Goal: Check status: Check status

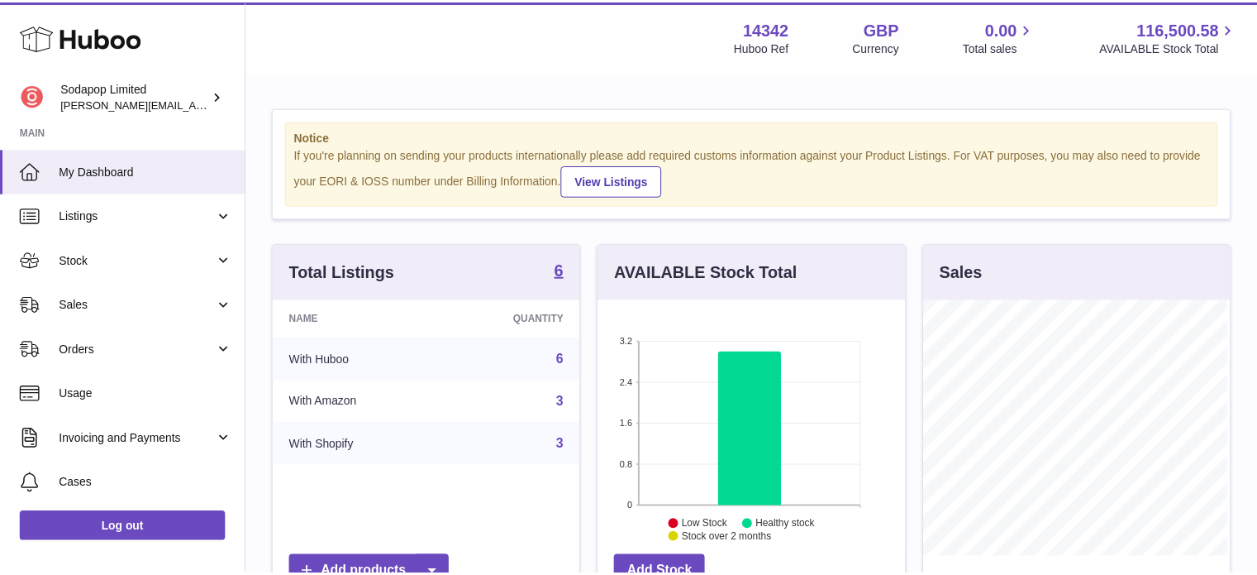
scroll to position [258, 310]
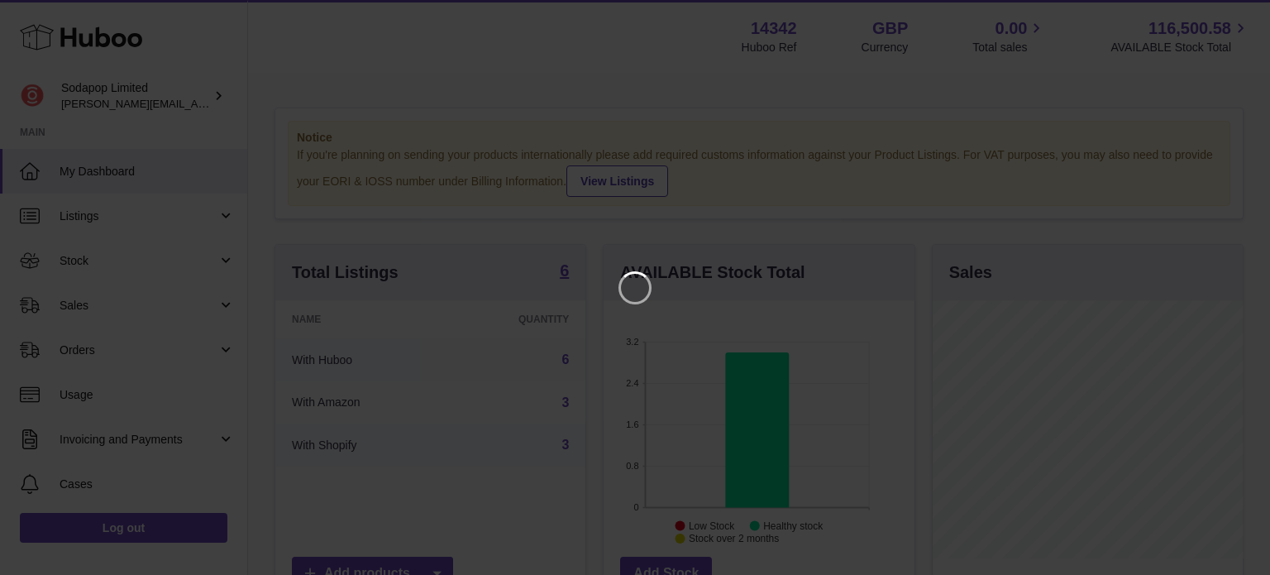
click at [177, 262] on iframe at bounding box center [635, 287] width 1204 height 508
click at [220, 271] on iframe at bounding box center [635, 287] width 1204 height 508
click at [1226, 21] on icon "Close" at bounding box center [1227, 15] width 20 height 20
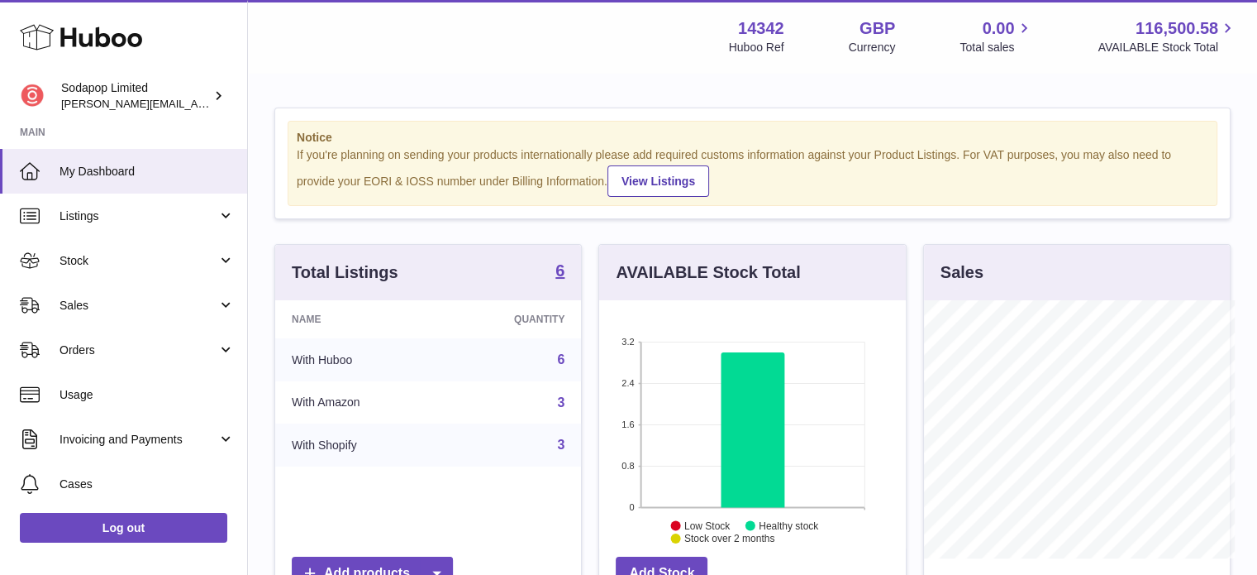
scroll to position [826437, 826388]
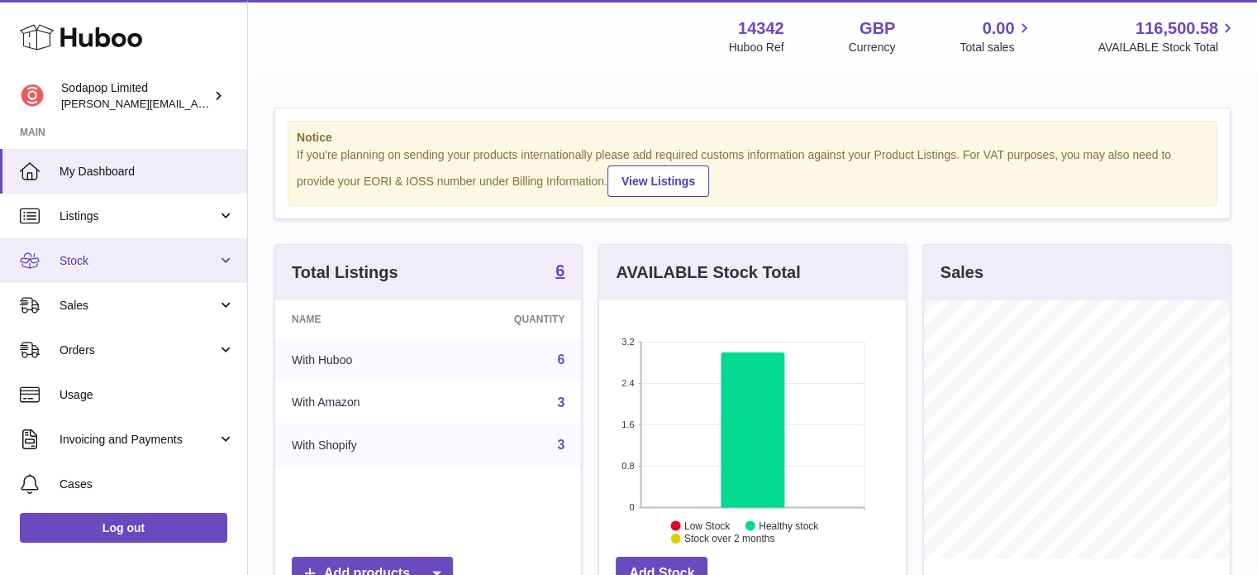
click at [223, 265] on link "Stock" at bounding box center [123, 260] width 247 height 45
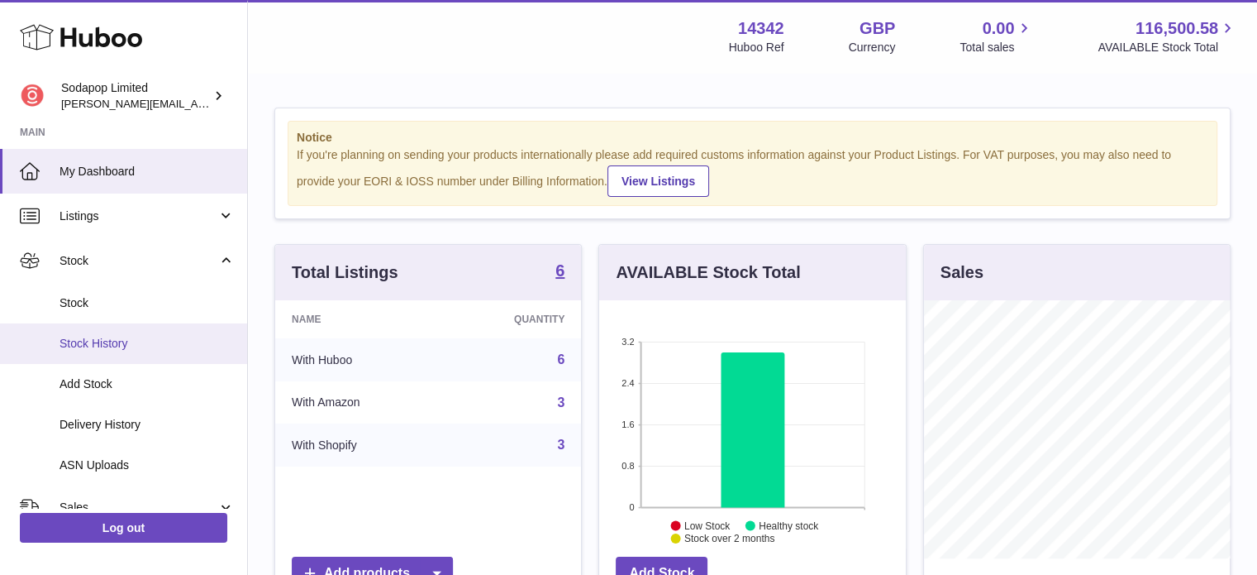
click at [93, 346] on span "Stock History" at bounding box center [147, 344] width 175 height 16
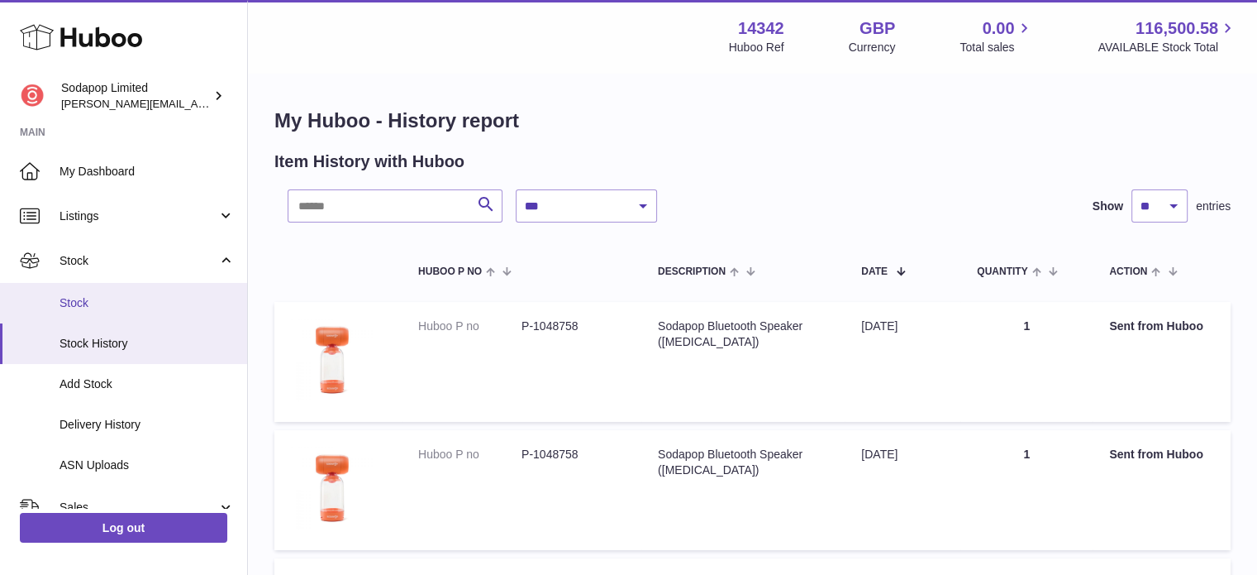
click at [79, 314] on link "Stock" at bounding box center [123, 303] width 247 height 41
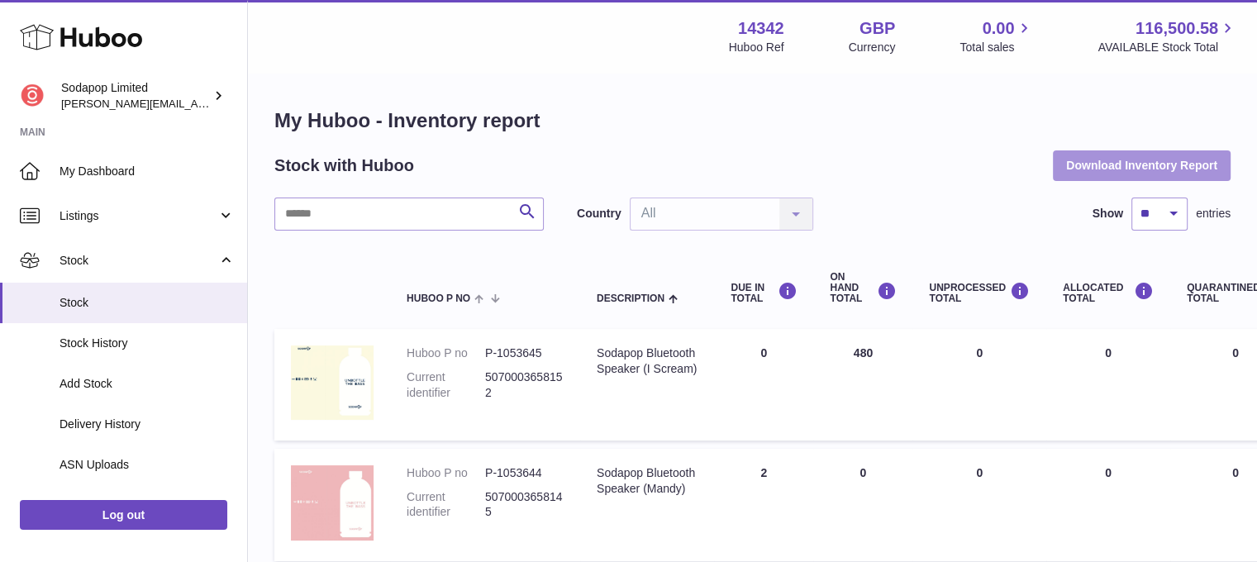
click at [1167, 169] on button "Download Inventory Report" at bounding box center [1142, 165] width 178 height 30
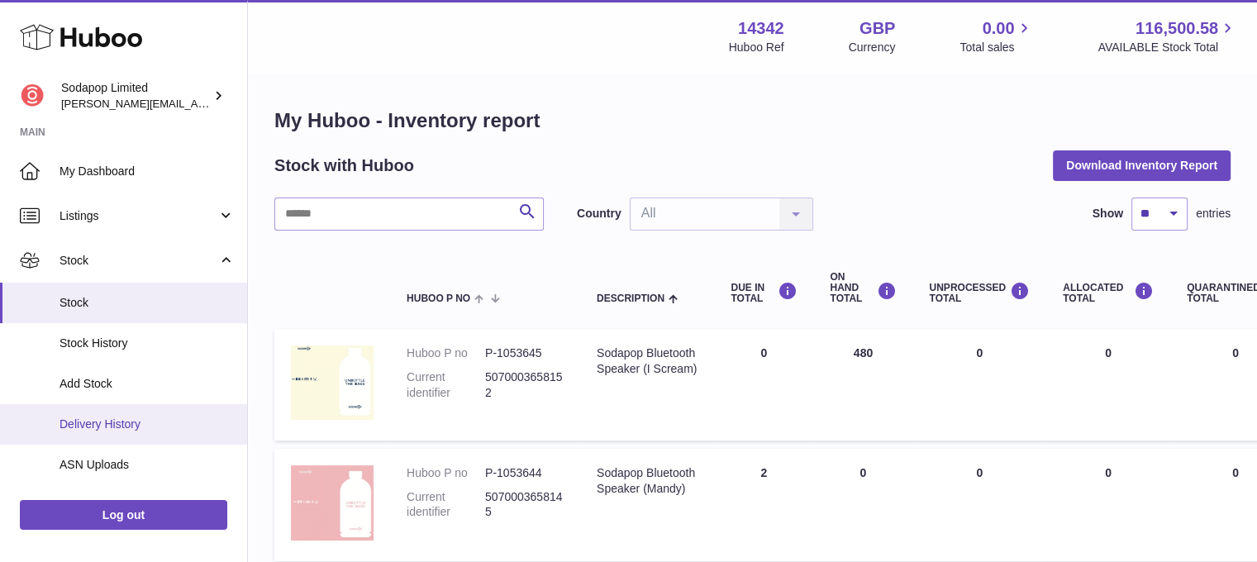
click at [83, 426] on span "Delivery History" at bounding box center [147, 425] width 175 height 16
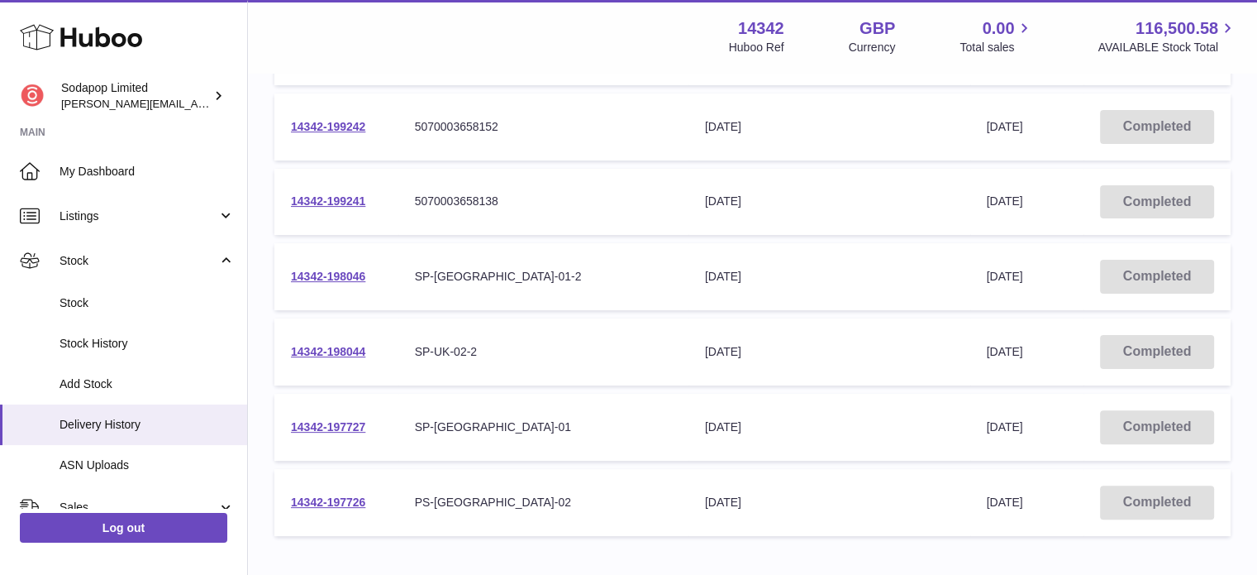
scroll to position [490, 0]
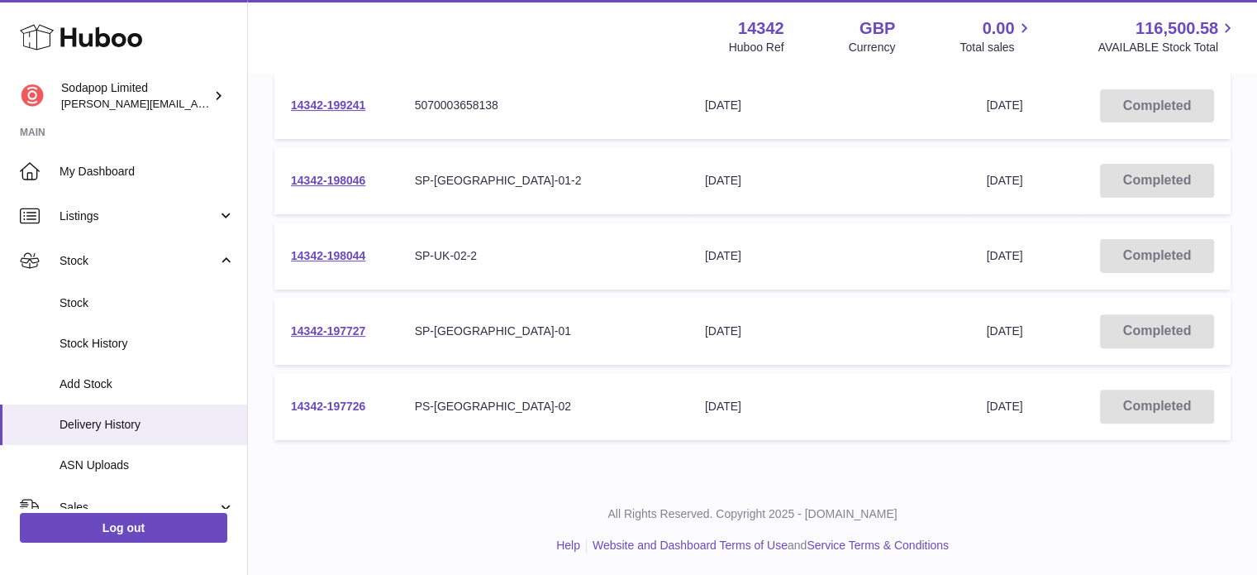
click at [328, 400] on link "14342-197726" at bounding box center [328, 405] width 74 height 13
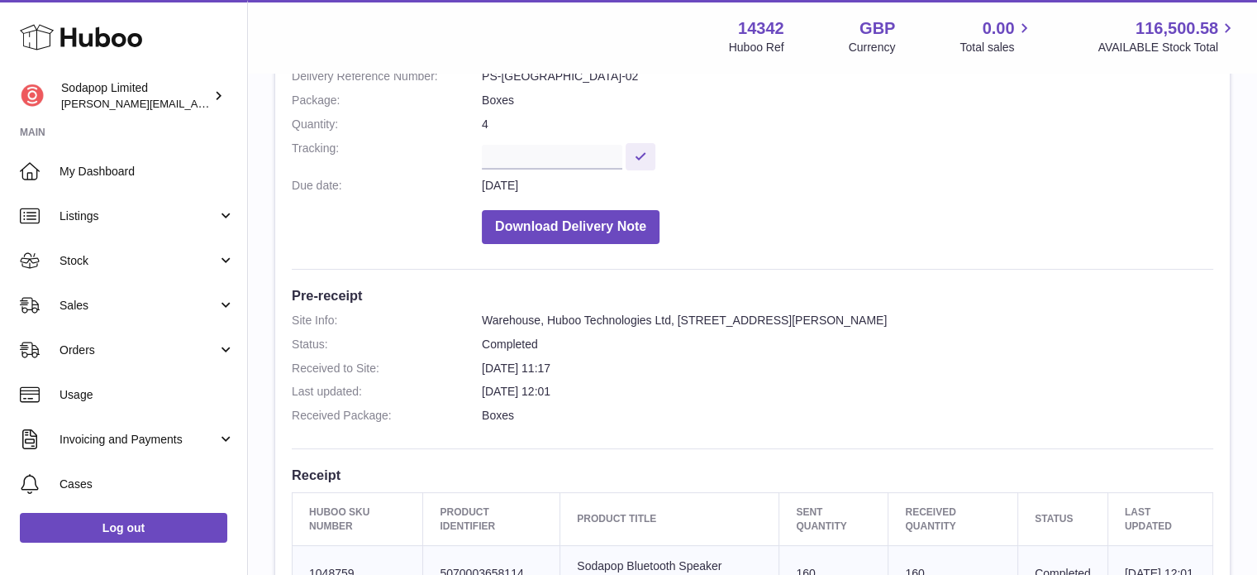
click at [1170, 428] on dl "Site Info: Warehouse, Huboo Technologies Ltd, Unit 2 Interplex 16 Ash Ridge Rd.…" at bounding box center [753, 371] width 922 height 119
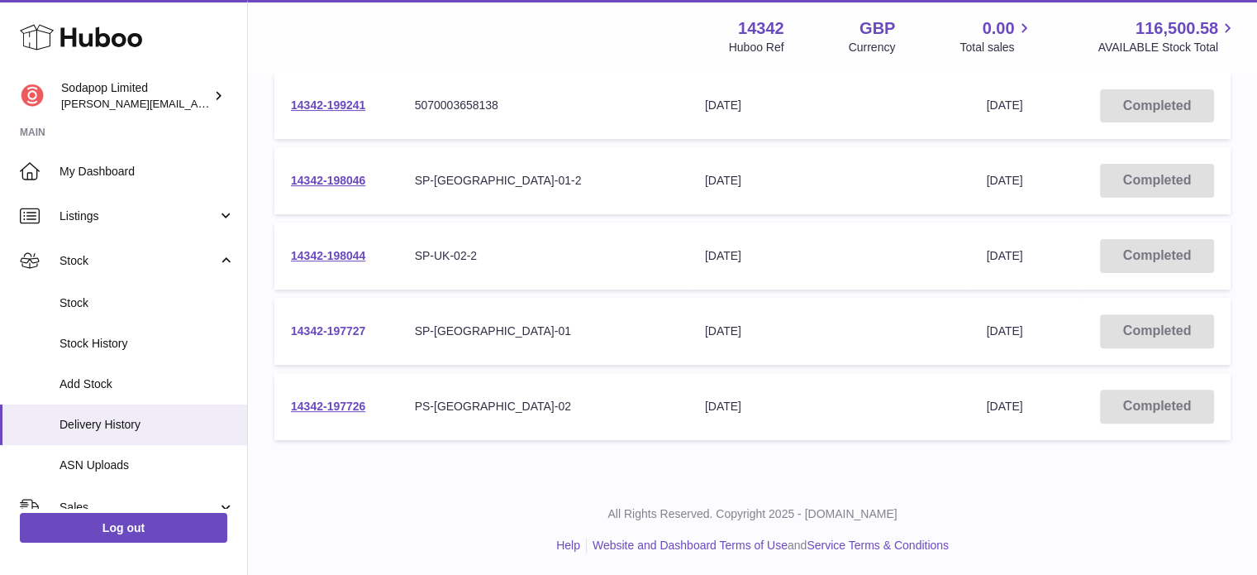
click at [321, 327] on link "14342-197727" at bounding box center [328, 330] width 74 height 13
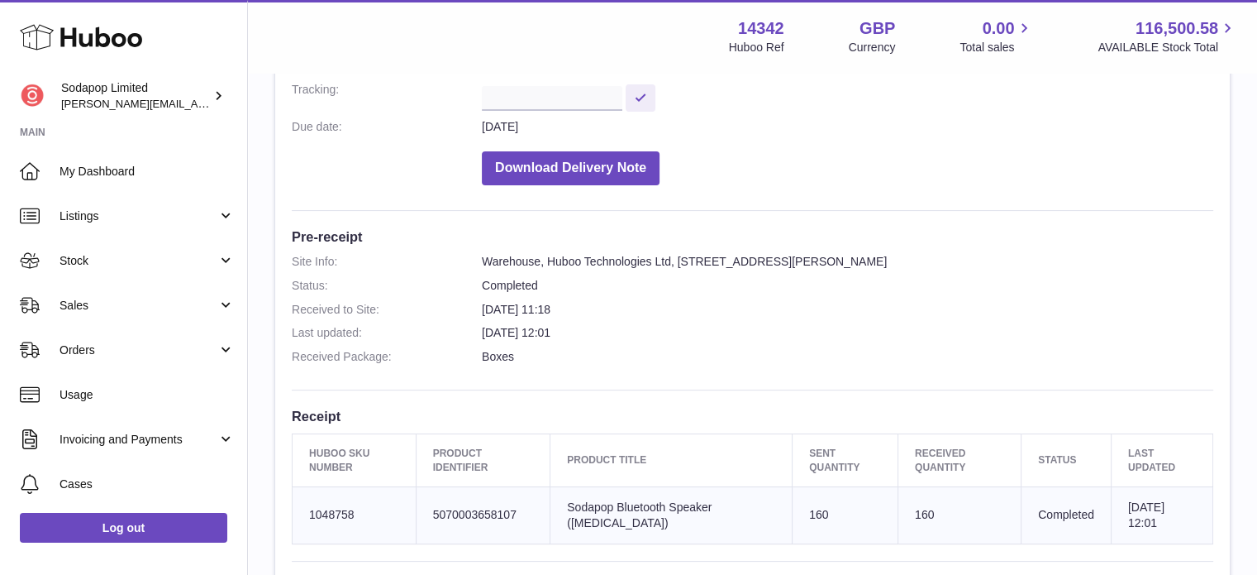
scroll to position [237, 0]
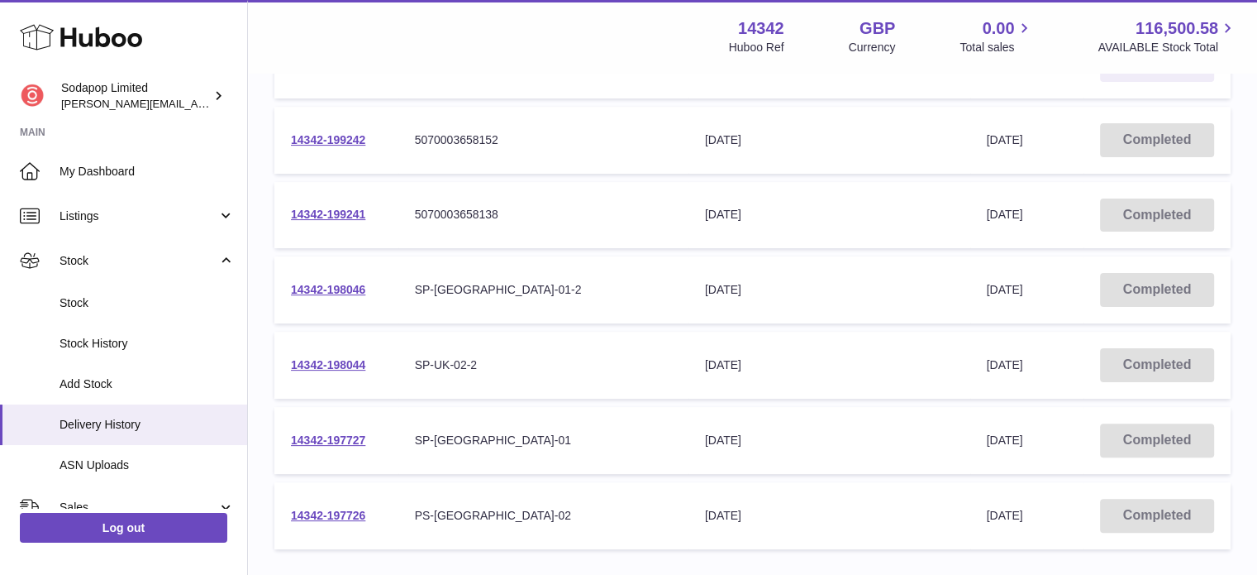
scroll to position [365, 0]
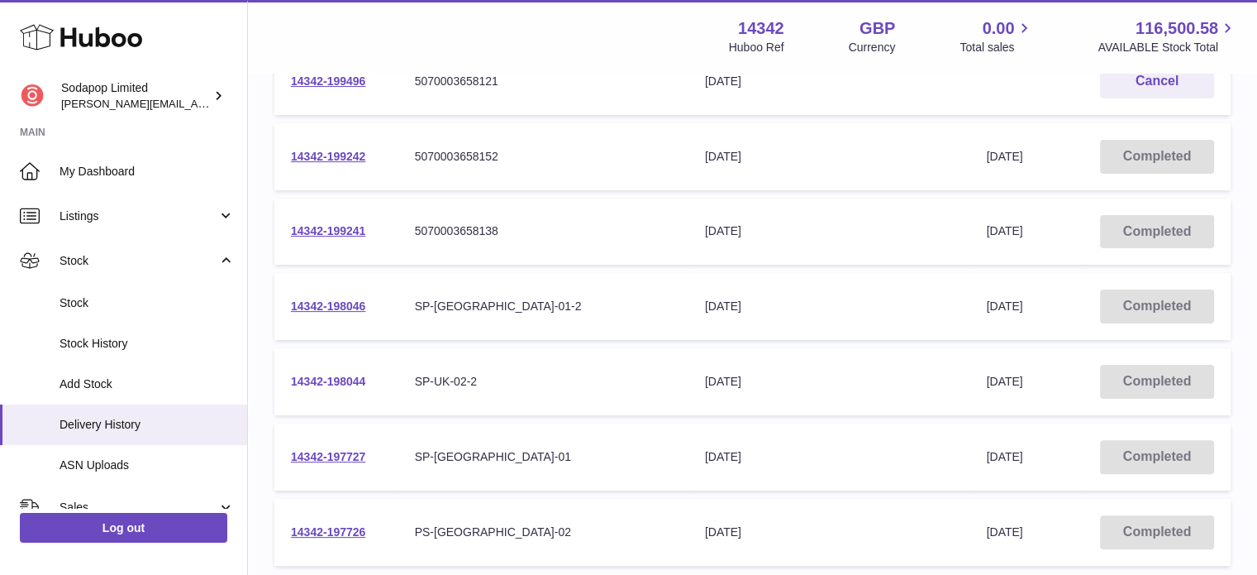
click at [336, 379] on link "14342-198044" at bounding box center [328, 380] width 74 height 13
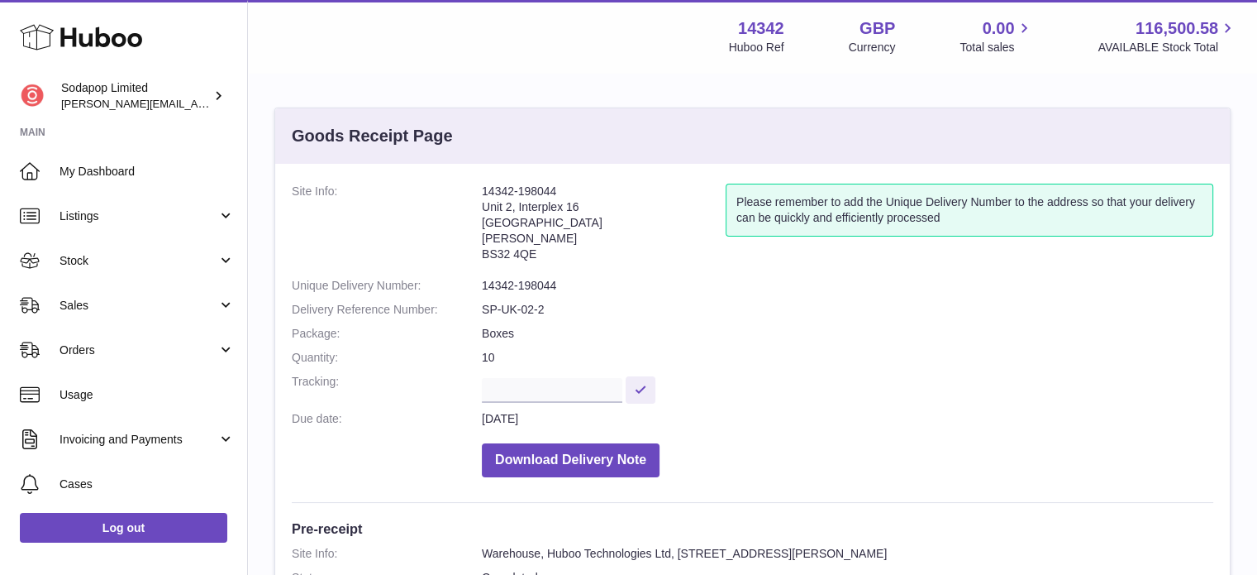
click at [1133, 466] on dd "Download Delivery Note" at bounding box center [848, 456] width 732 height 42
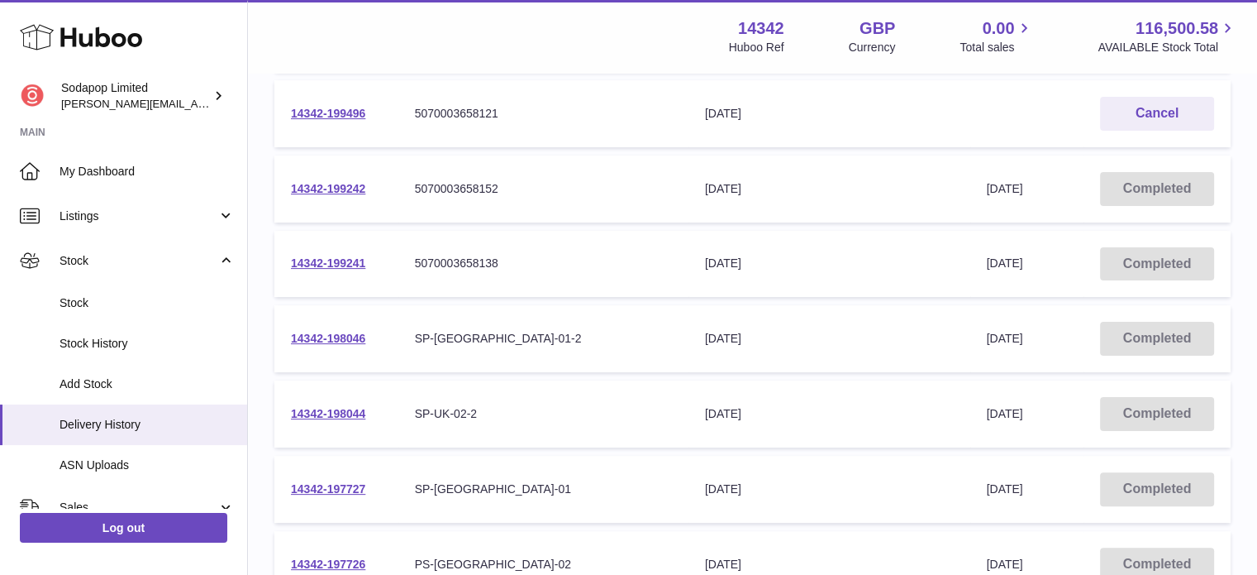
scroll to position [333, 0]
click at [344, 336] on link "14342-198046" at bounding box center [328, 337] width 74 height 13
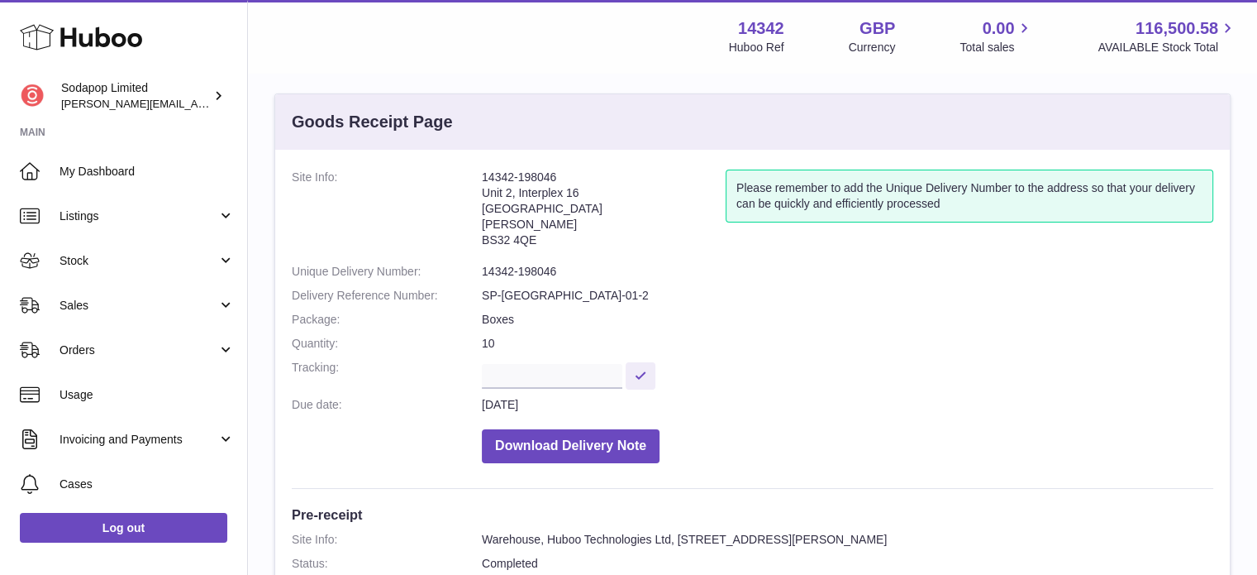
scroll to position [13, 0]
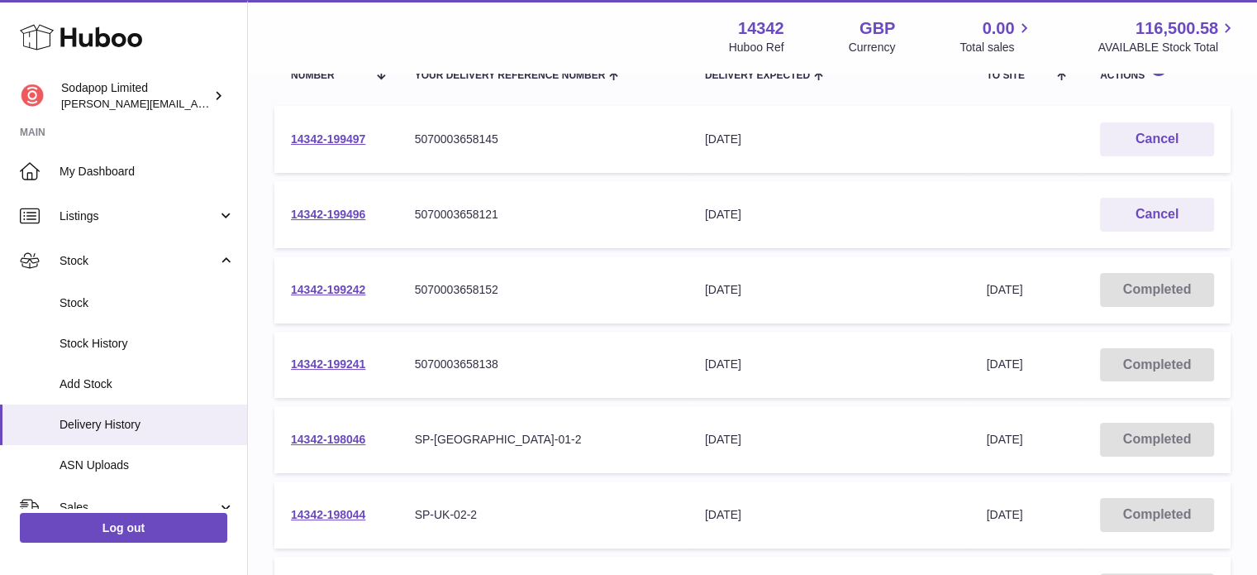
scroll to position [231, 0]
click at [331, 364] on link "14342-199241" at bounding box center [328, 363] width 74 height 13
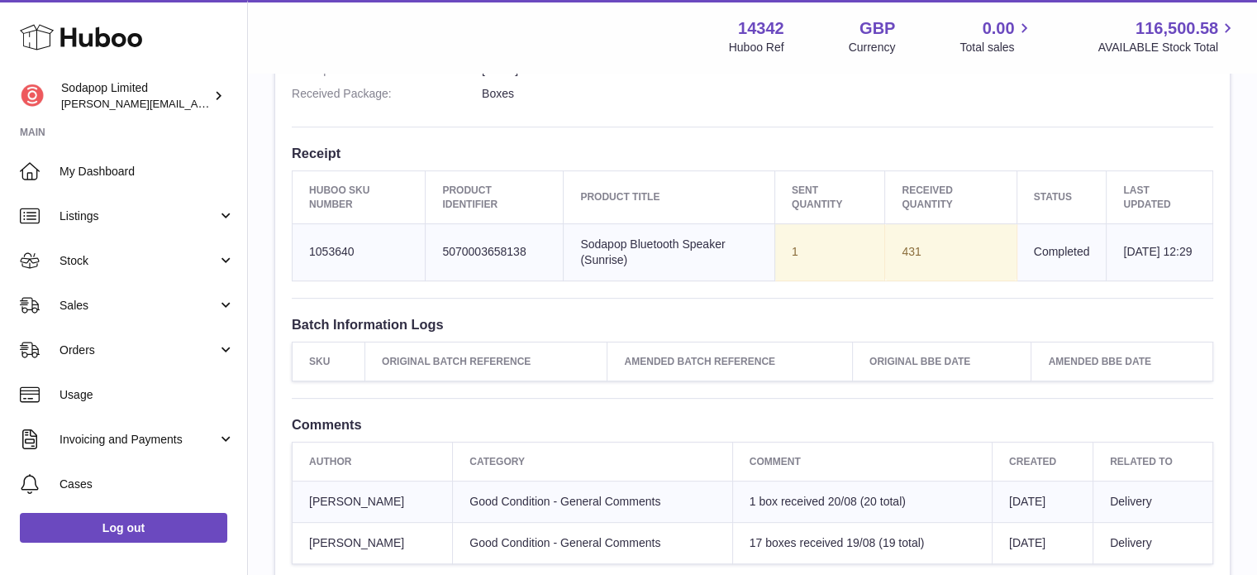
scroll to position [554, 0]
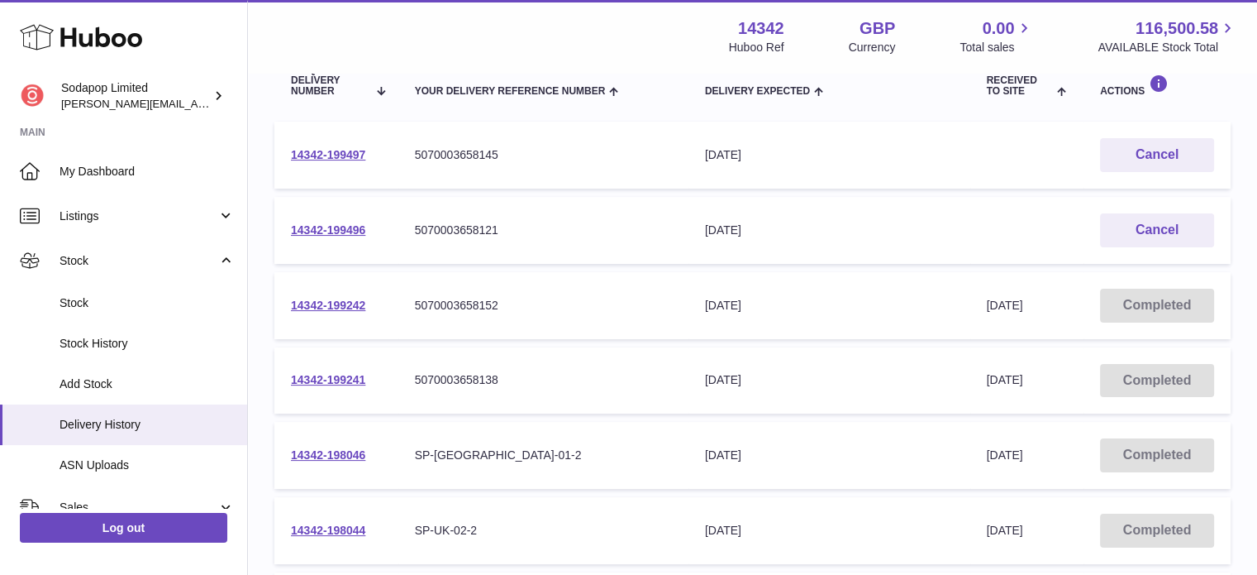
scroll to position [222, 0]
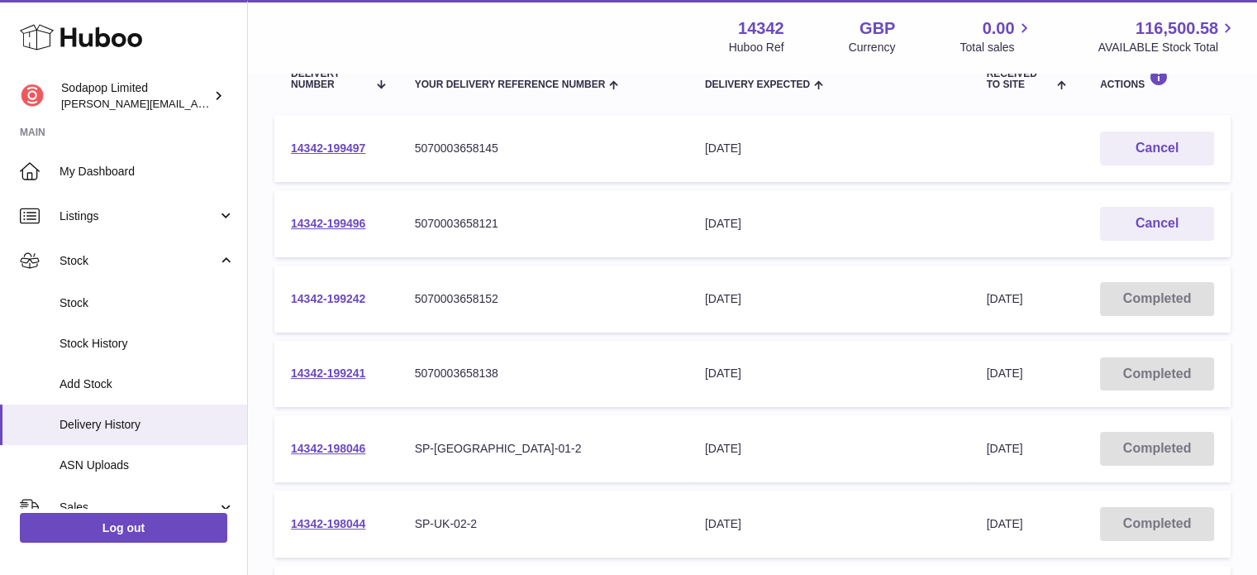
click at [320, 298] on link "14342-199242" at bounding box center [328, 298] width 74 height 13
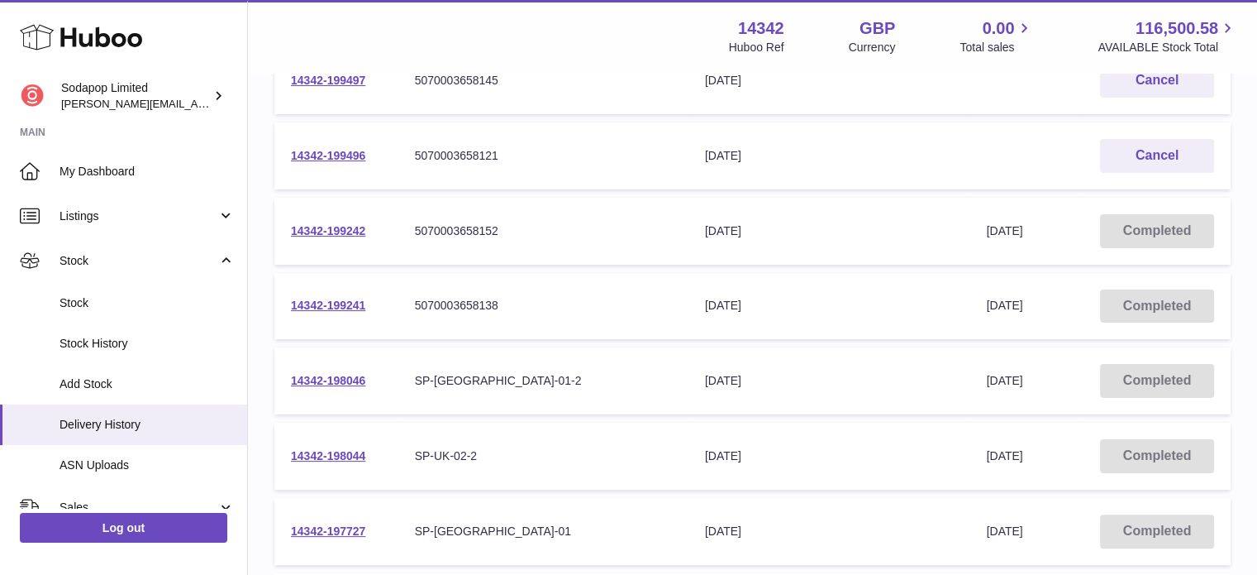
scroll to position [304, 0]
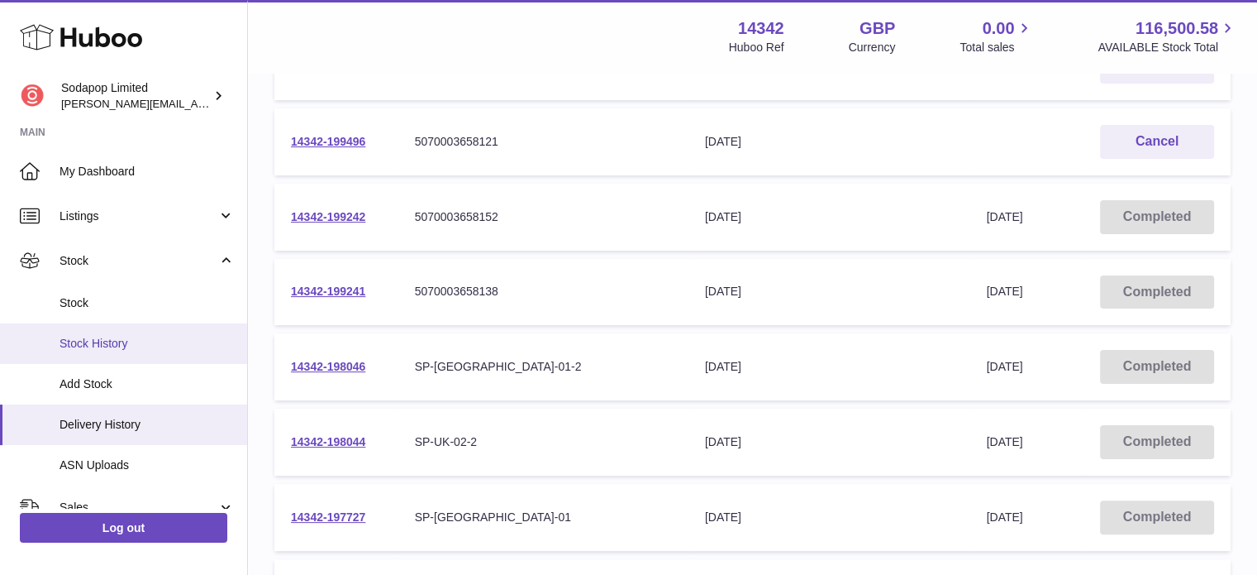
click at [96, 341] on span "Stock History" at bounding box center [147, 344] width 175 height 16
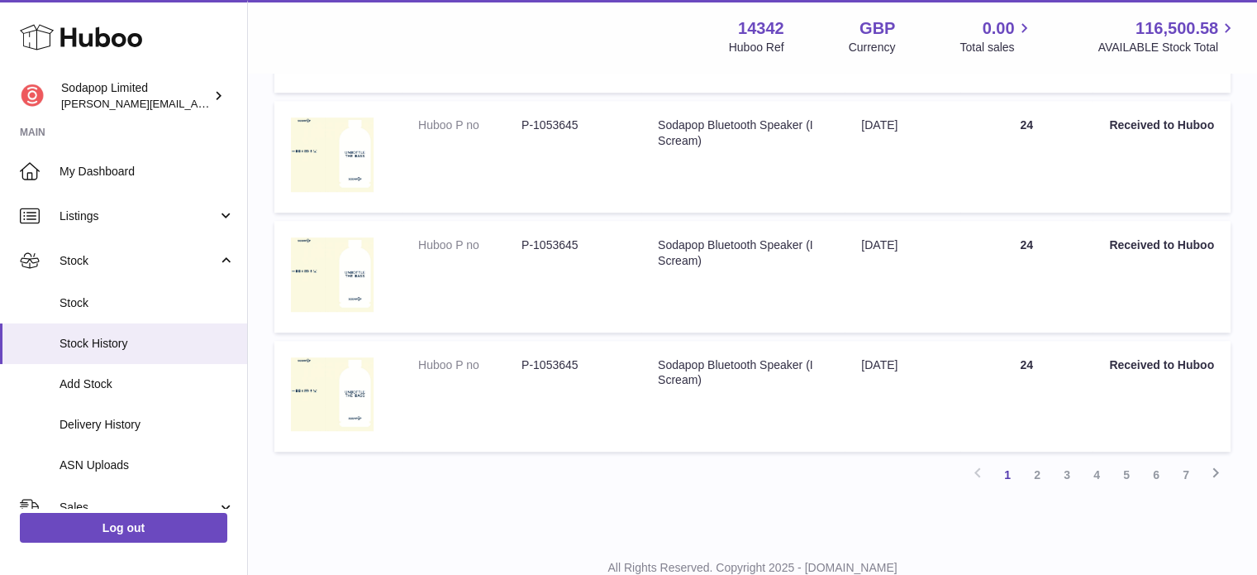
scroll to position [1128, 0]
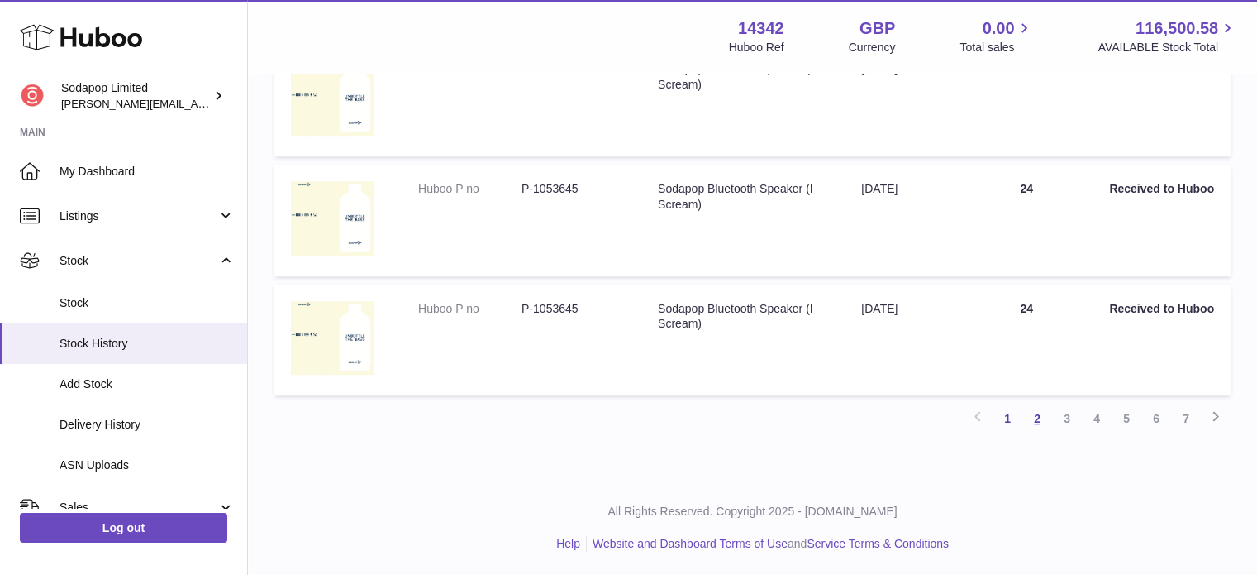
click at [1038, 417] on link "2" at bounding box center [1038, 418] width 30 height 30
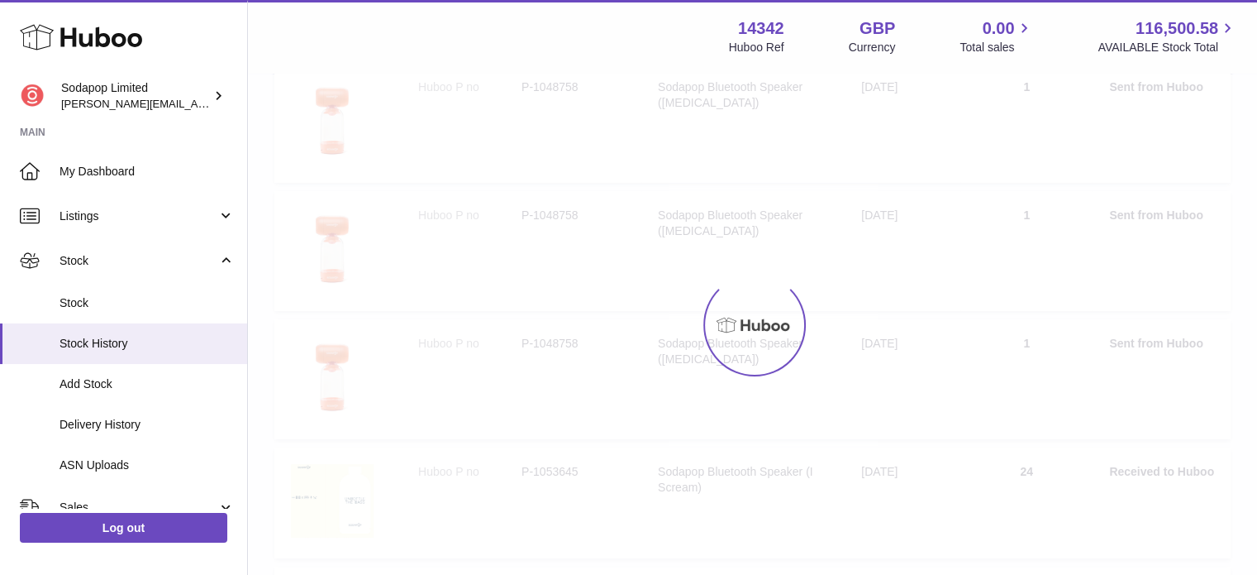
scroll to position [74, 0]
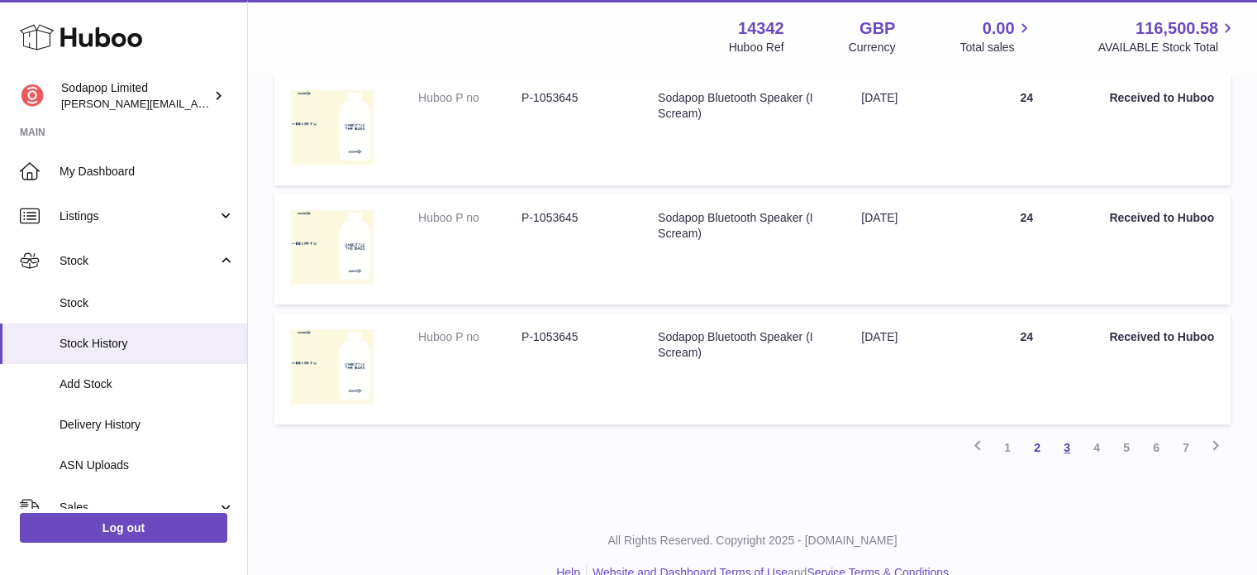
click at [1068, 447] on link "3" at bounding box center [1067, 447] width 30 height 30
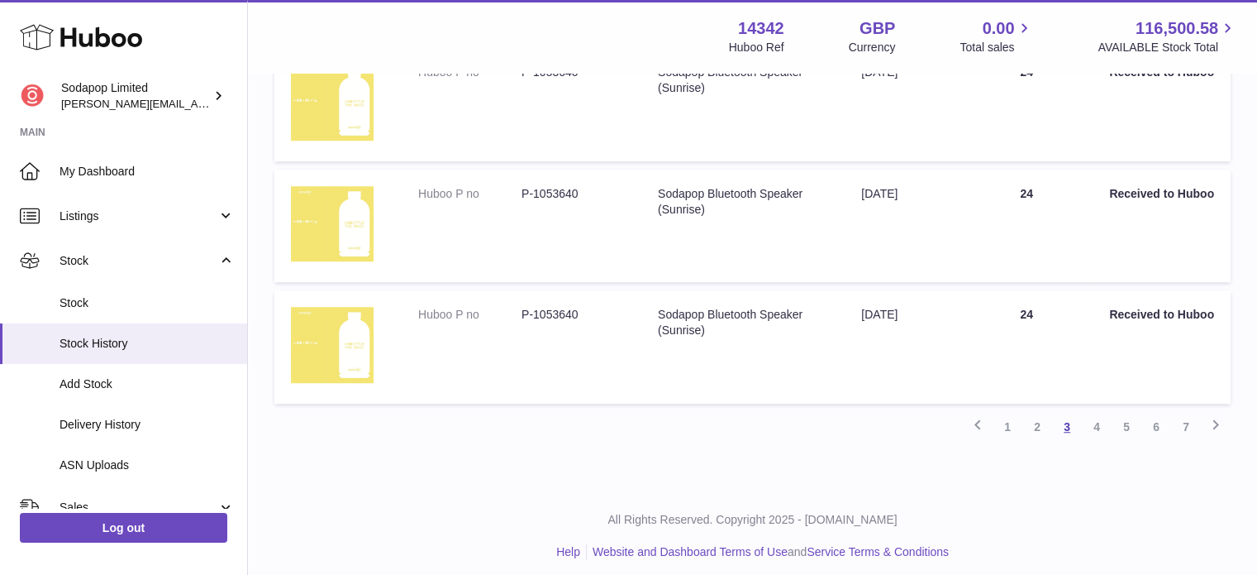
scroll to position [1104, 0]
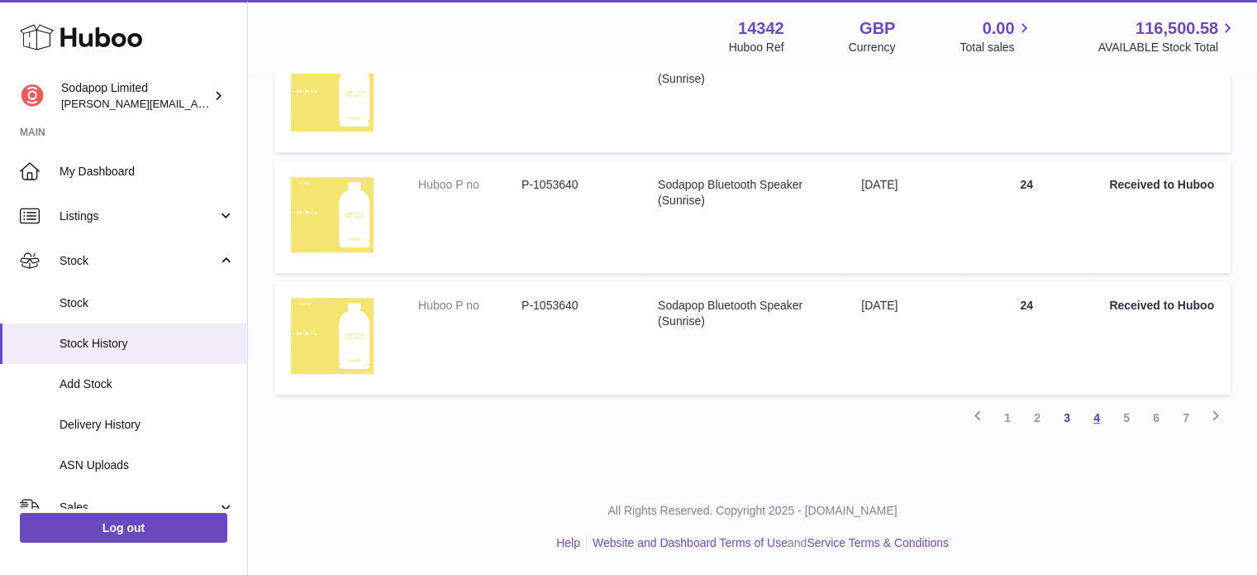
click at [1096, 417] on link "4" at bounding box center [1097, 418] width 30 height 30
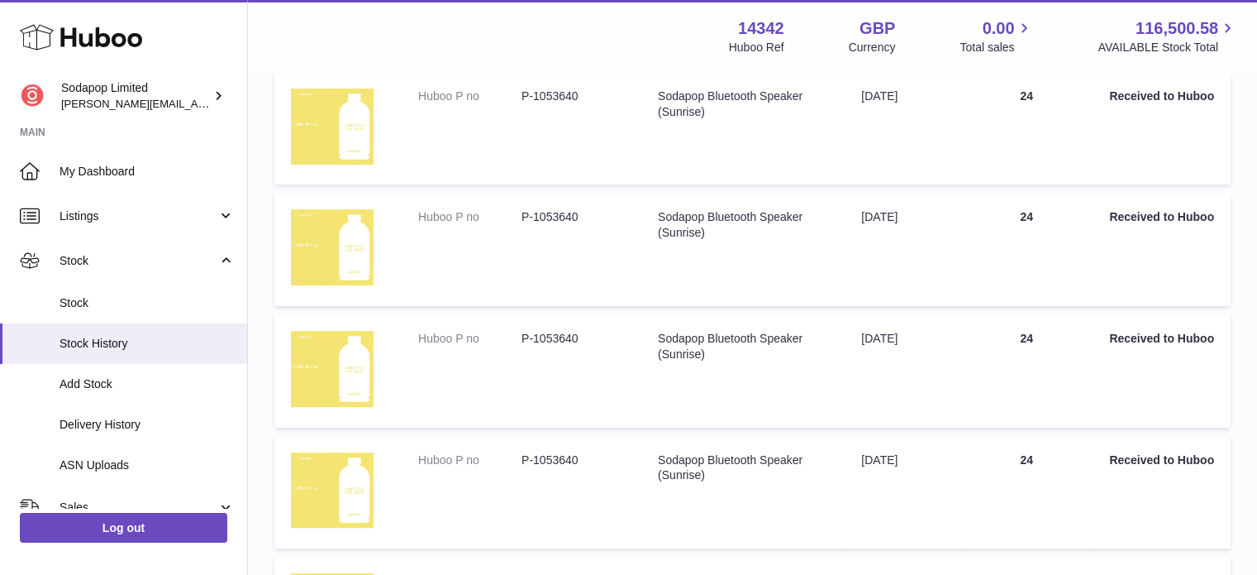
scroll to position [594, 0]
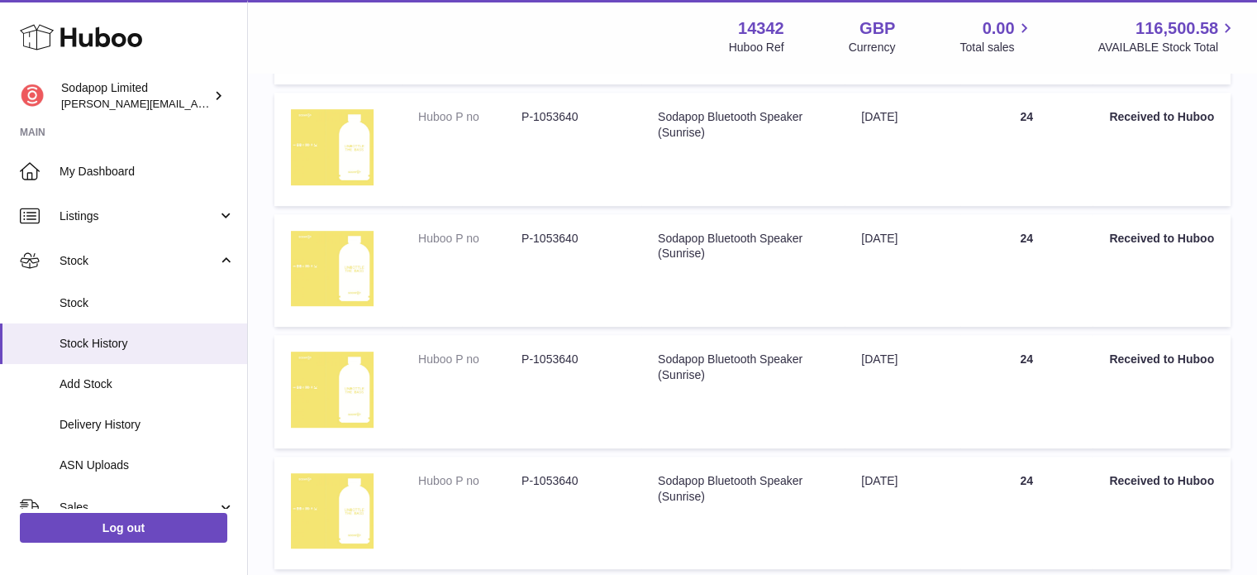
click at [447, 246] on dl "Huboo P no P-1053640" at bounding box center [521, 243] width 207 height 24
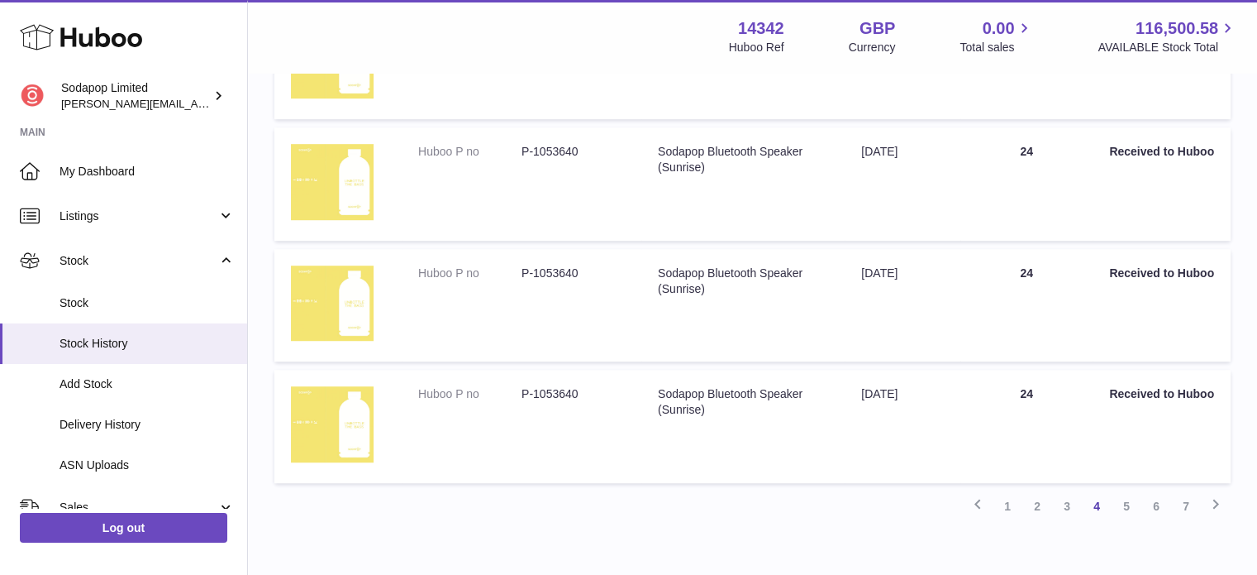
scroll to position [1025, 0]
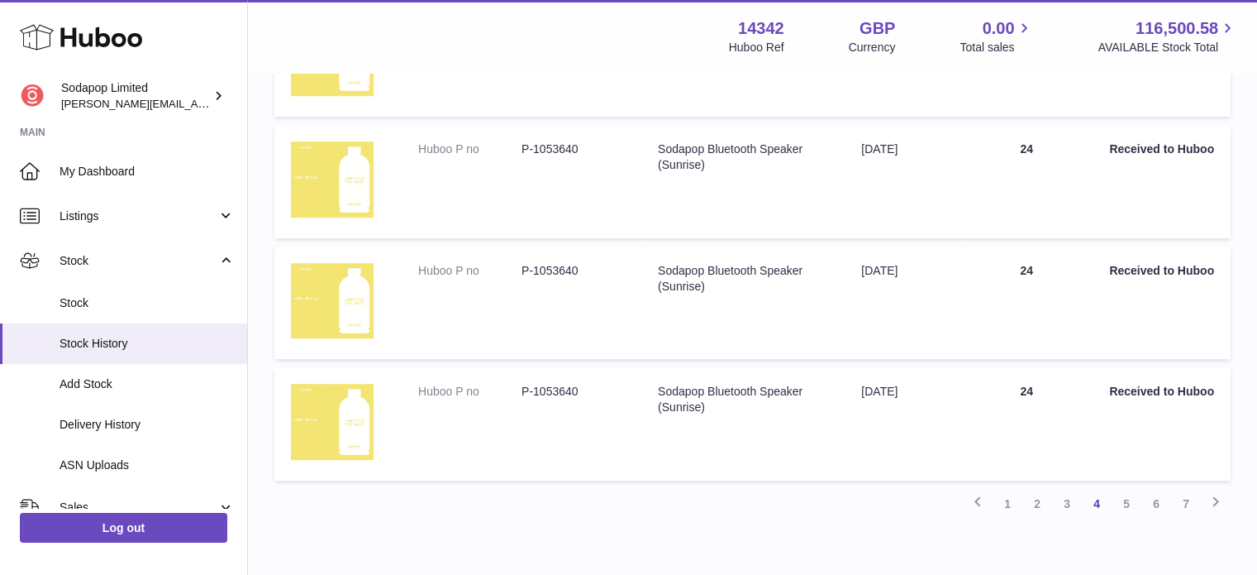
click at [1124, 515] on link "5" at bounding box center [1127, 504] width 30 height 30
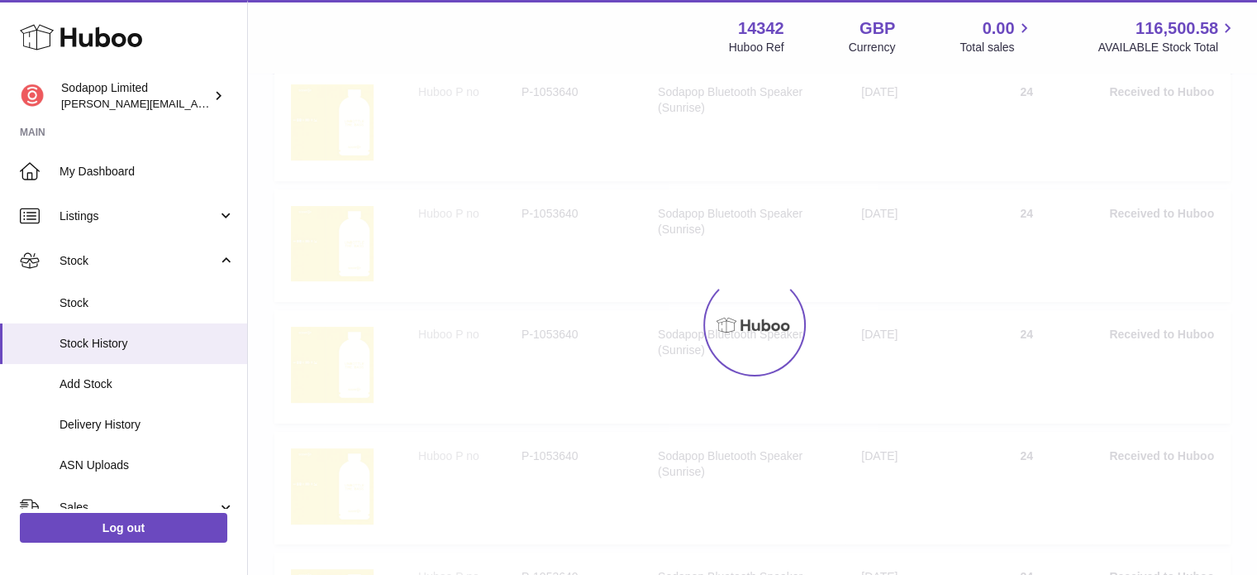
scroll to position [74, 0]
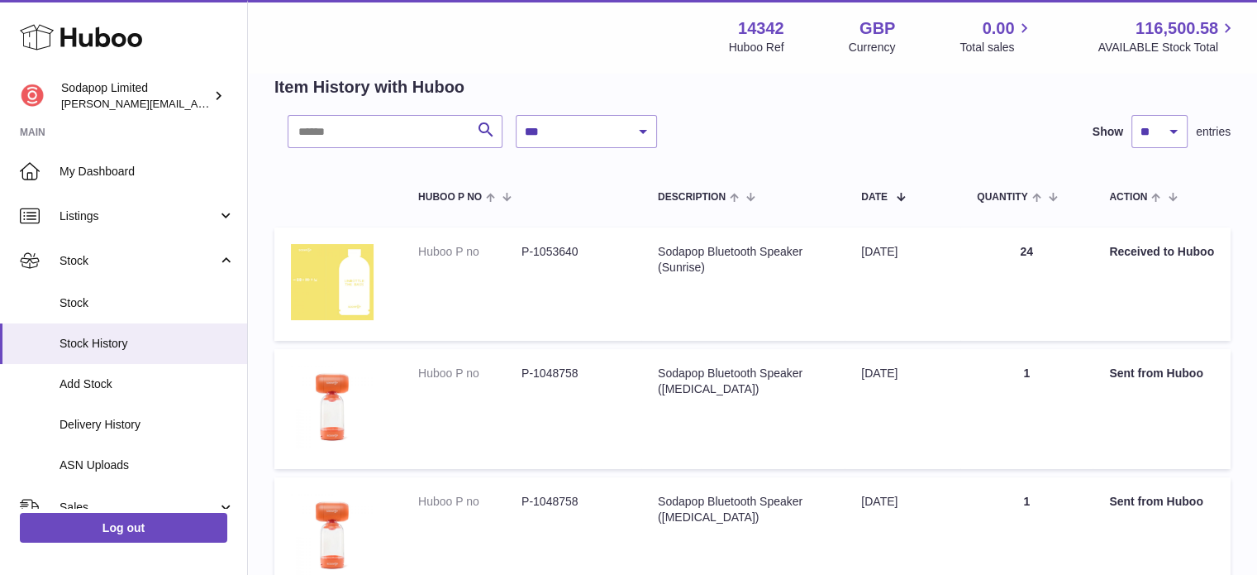
click at [446, 270] on td "Huboo P no P-1053640" at bounding box center [522, 283] width 240 height 113
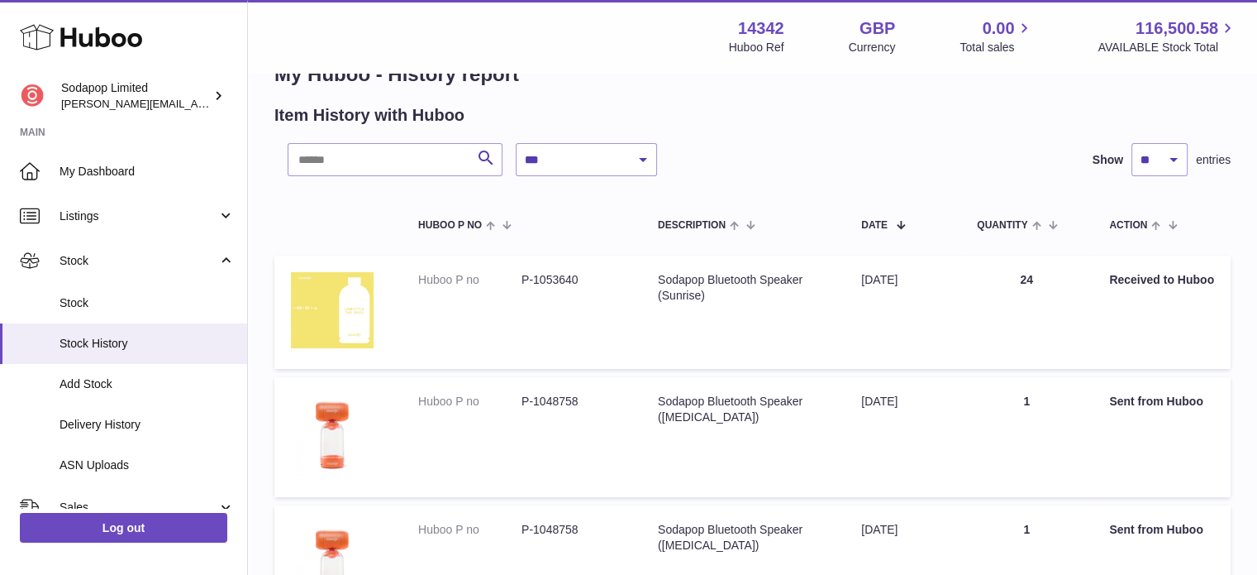
scroll to position [0, 0]
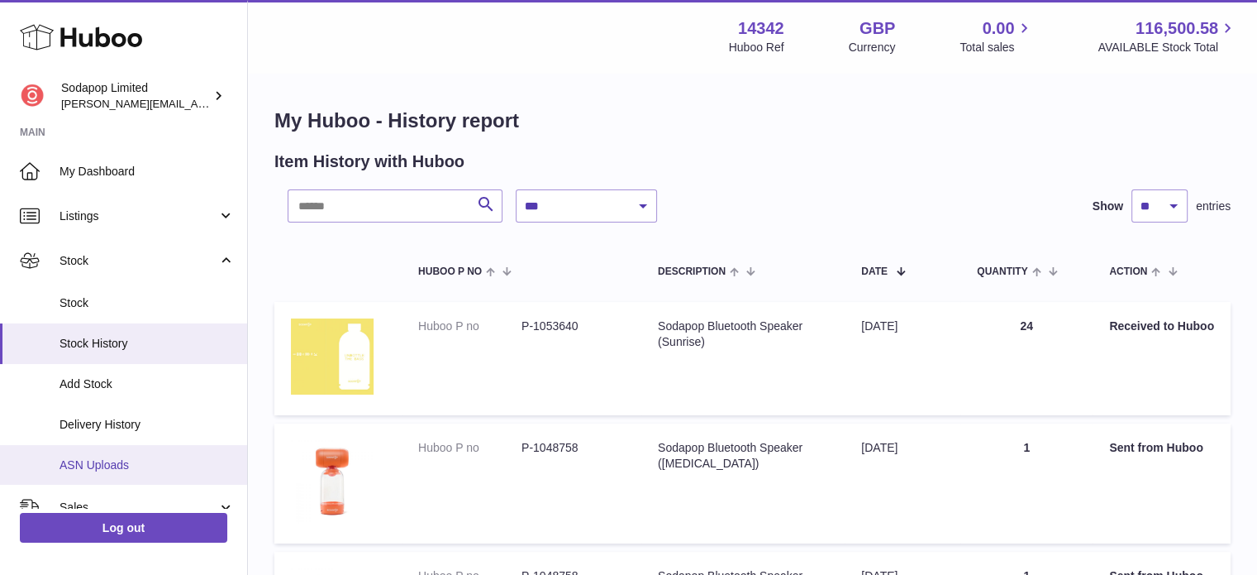
click at [100, 466] on span "ASN Uploads" at bounding box center [147, 465] width 175 height 16
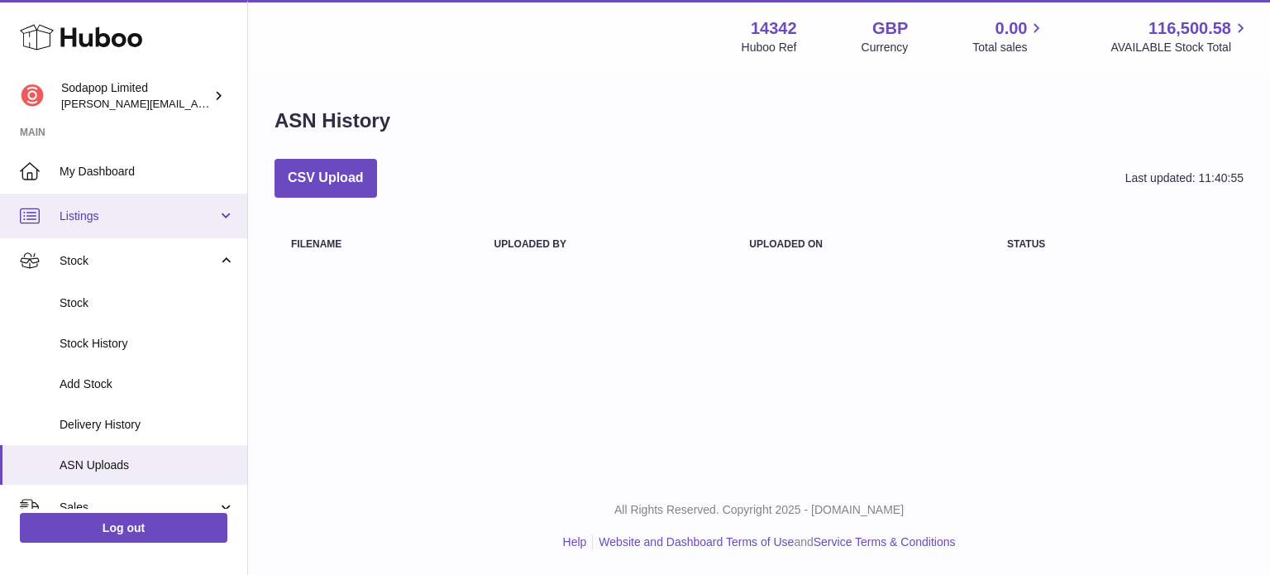
click at [93, 215] on span "Listings" at bounding box center [139, 216] width 158 height 16
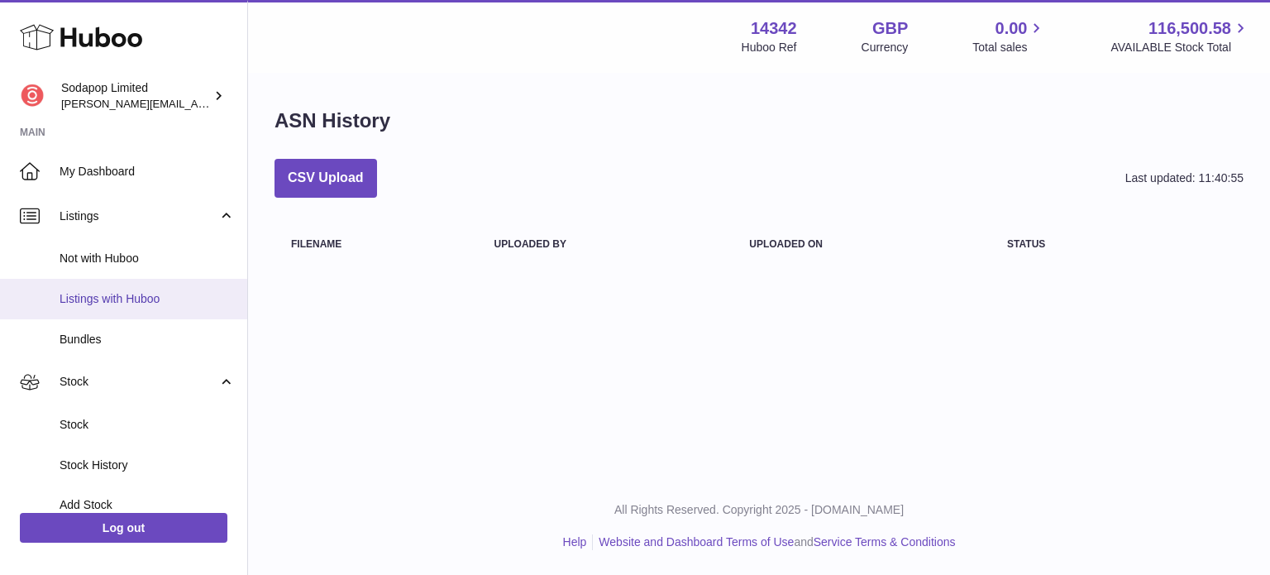
click at [93, 298] on span "Listings with Huboo" at bounding box center [147, 299] width 175 height 16
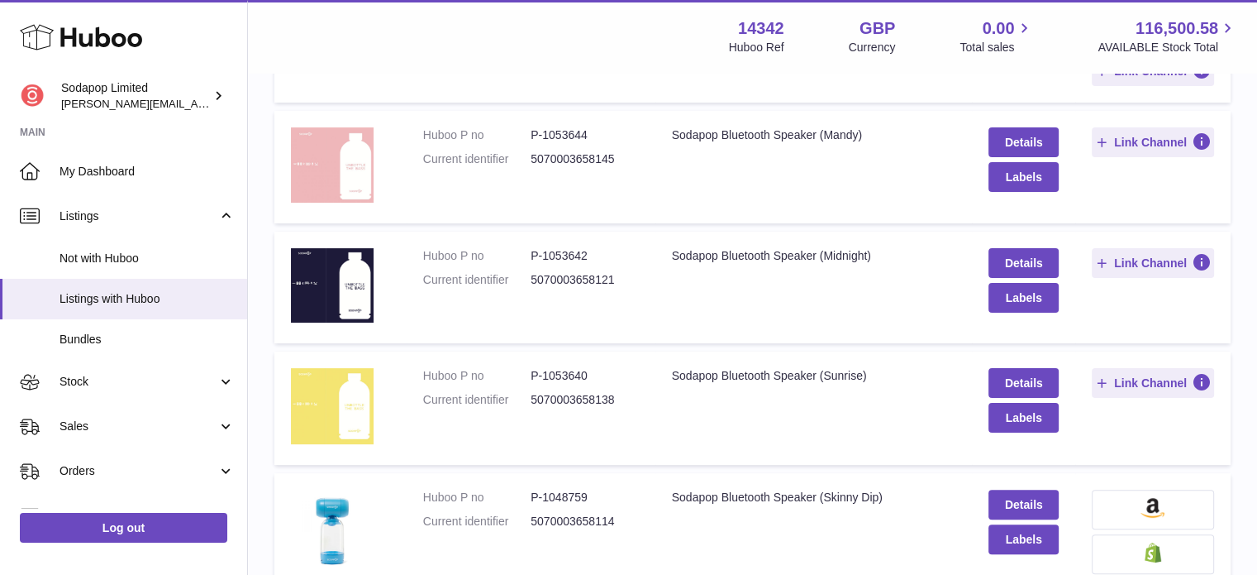
scroll to position [346, 0]
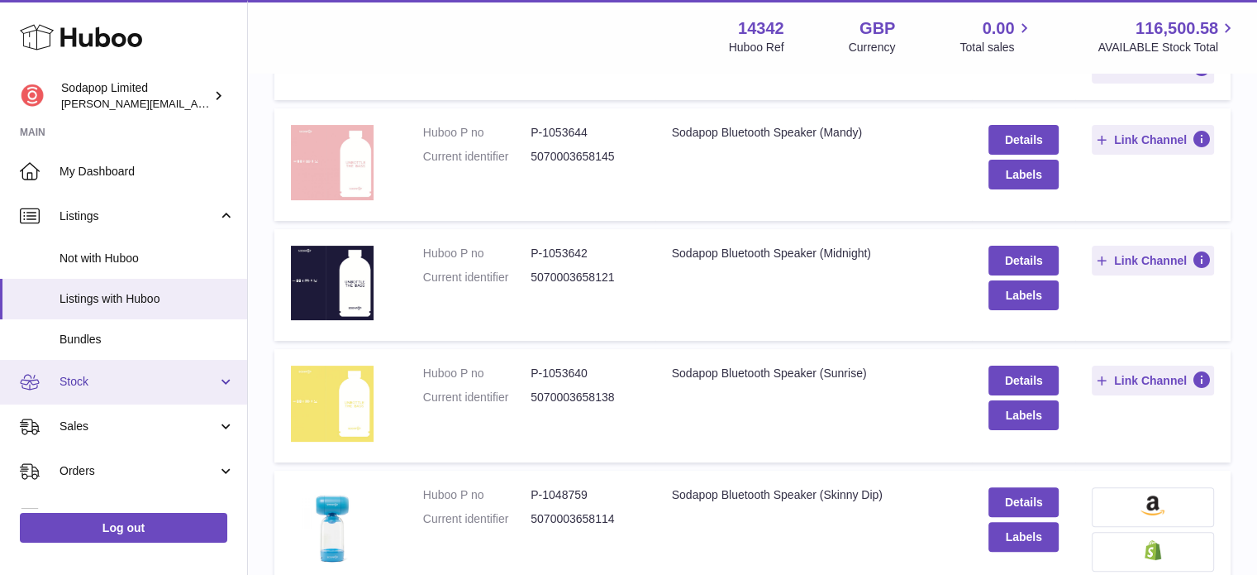
click at [117, 384] on span "Stock" at bounding box center [139, 382] width 158 height 16
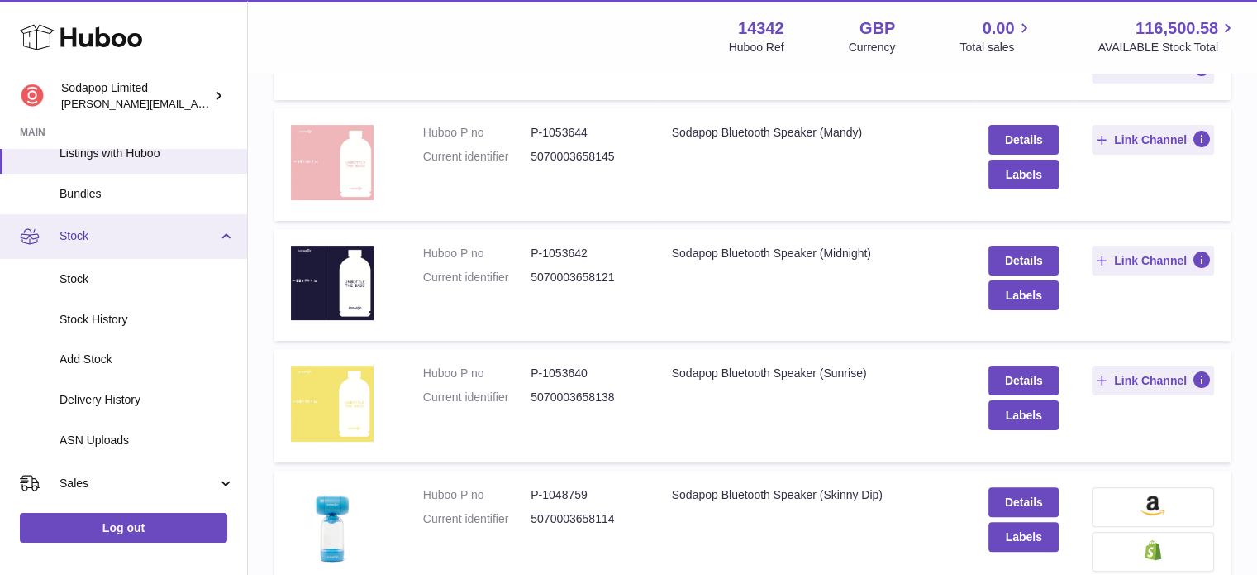
scroll to position [157, 0]
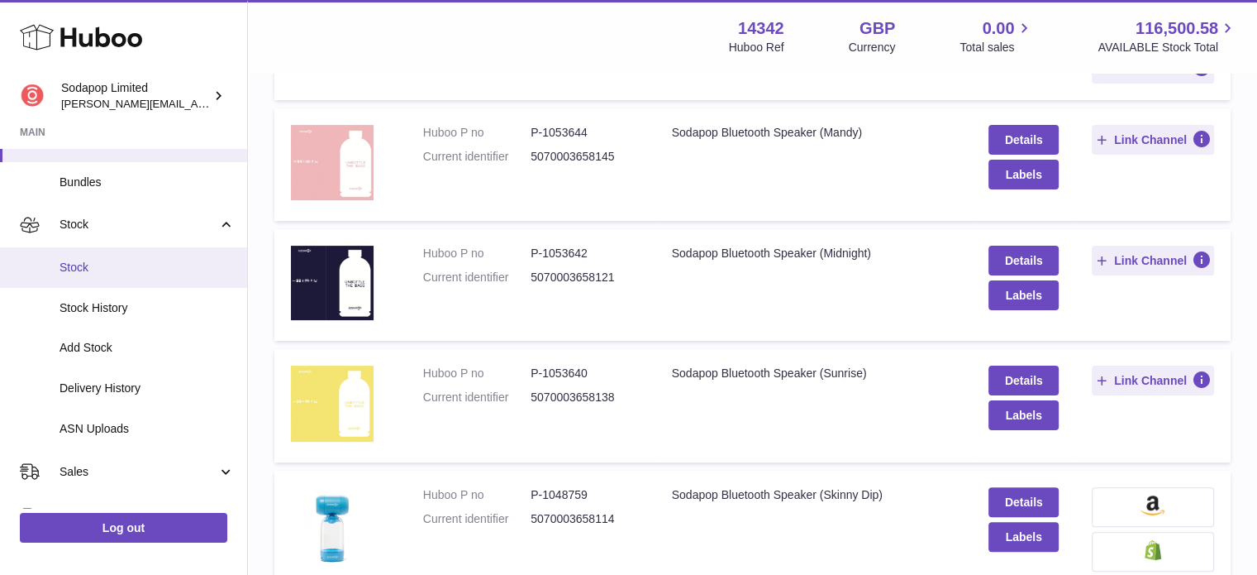
click at [83, 274] on link "Stock" at bounding box center [123, 267] width 247 height 41
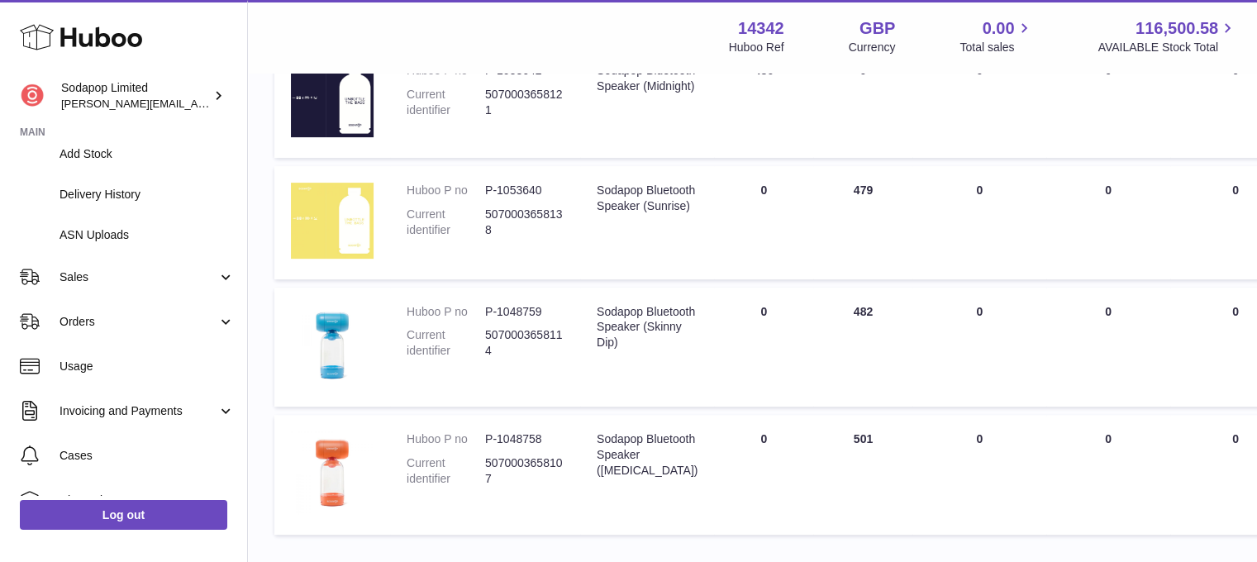
scroll to position [234, 0]
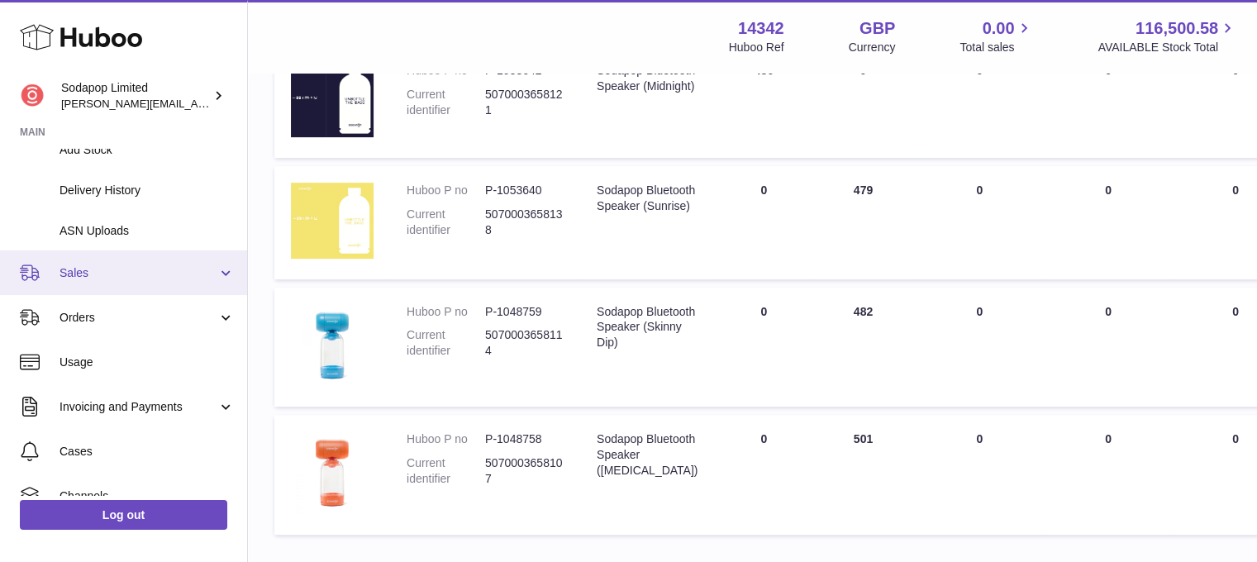
click at [93, 278] on span "Sales" at bounding box center [139, 273] width 158 height 16
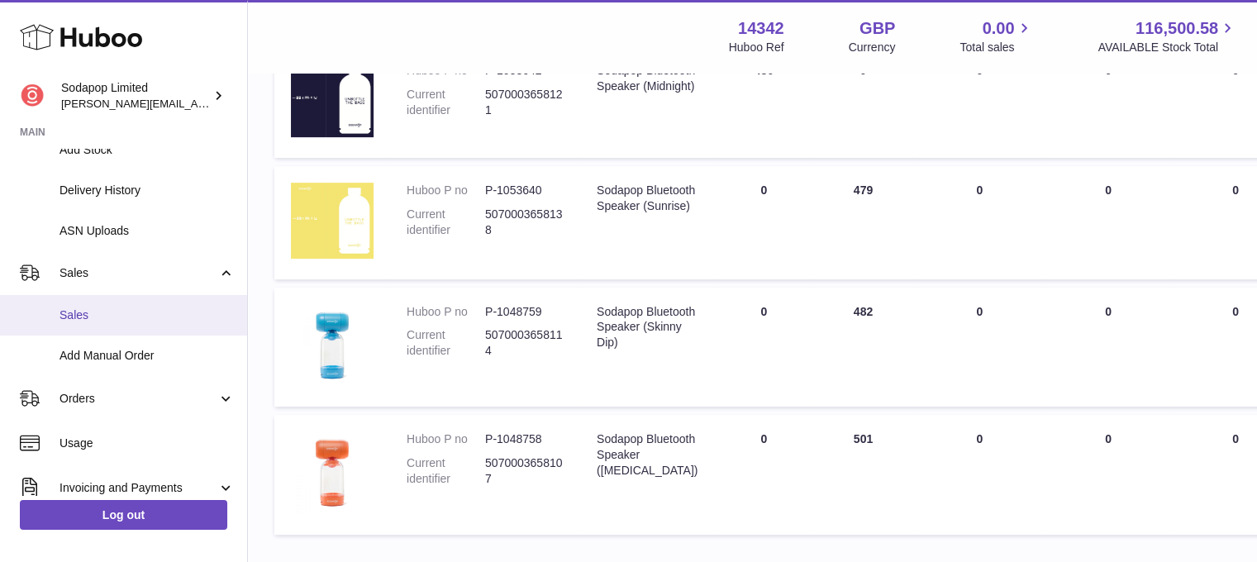
click at [78, 317] on span "Sales" at bounding box center [147, 316] width 175 height 16
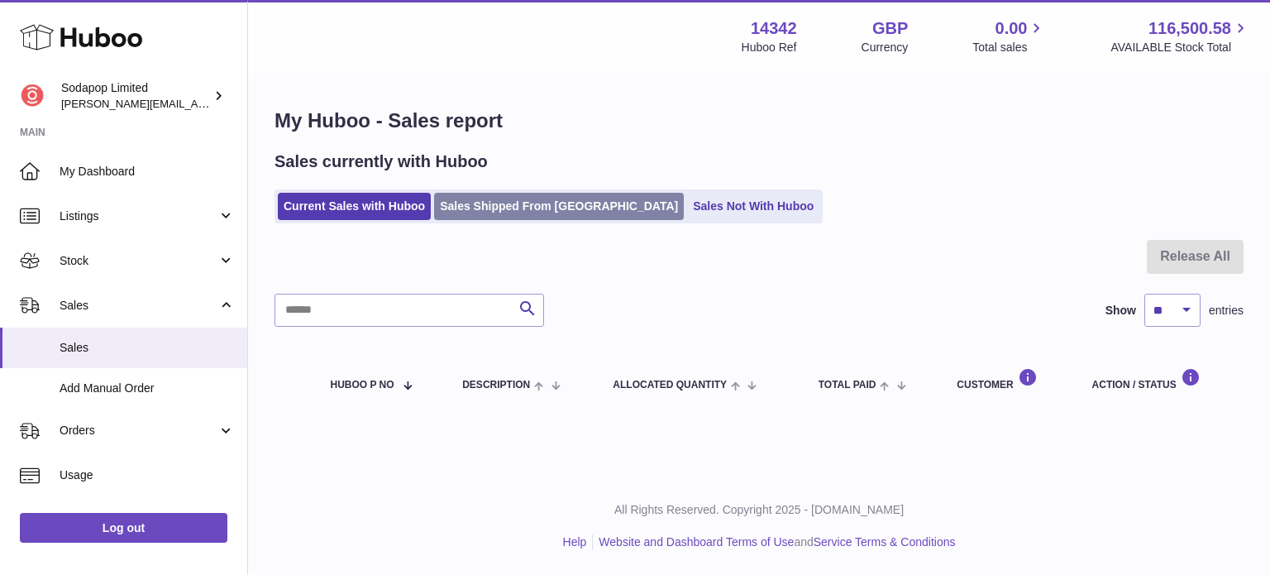
click at [532, 205] on link "Sales Shipped From Huboo" at bounding box center [559, 206] width 250 height 27
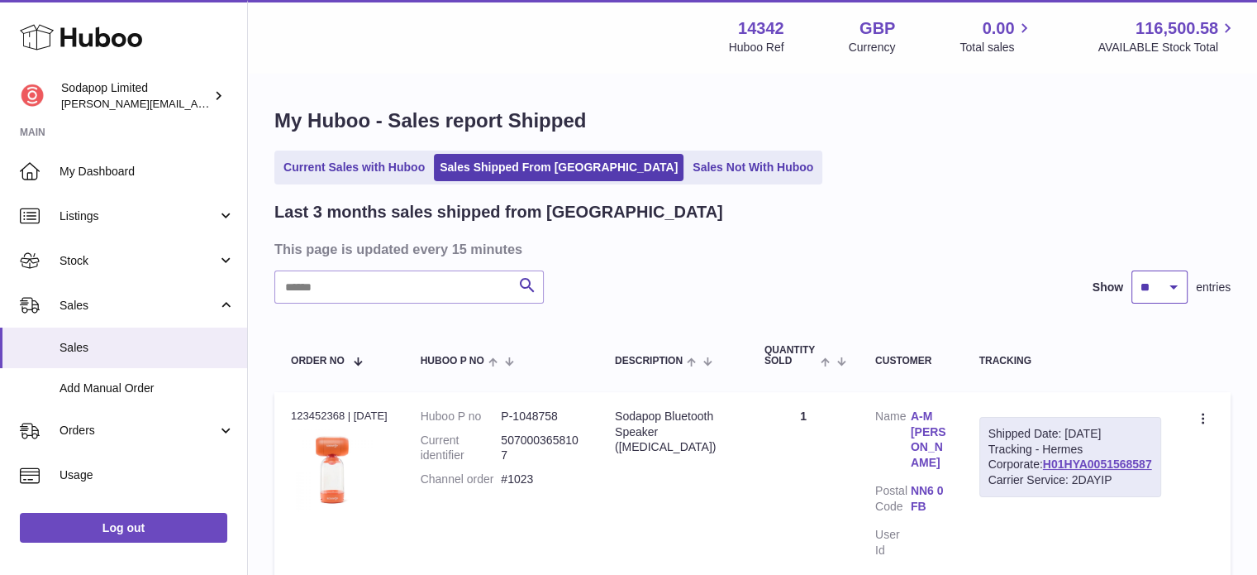
click at [1174, 288] on select "** ** **" at bounding box center [1160, 286] width 56 height 33
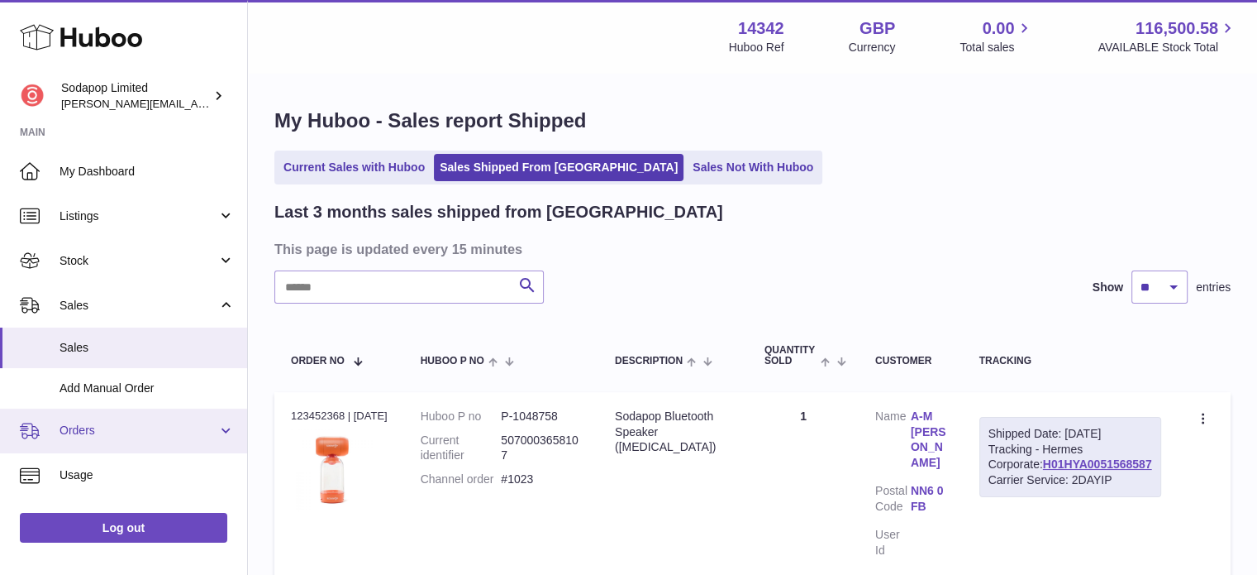
click at [108, 436] on span "Orders" at bounding box center [139, 430] width 158 height 16
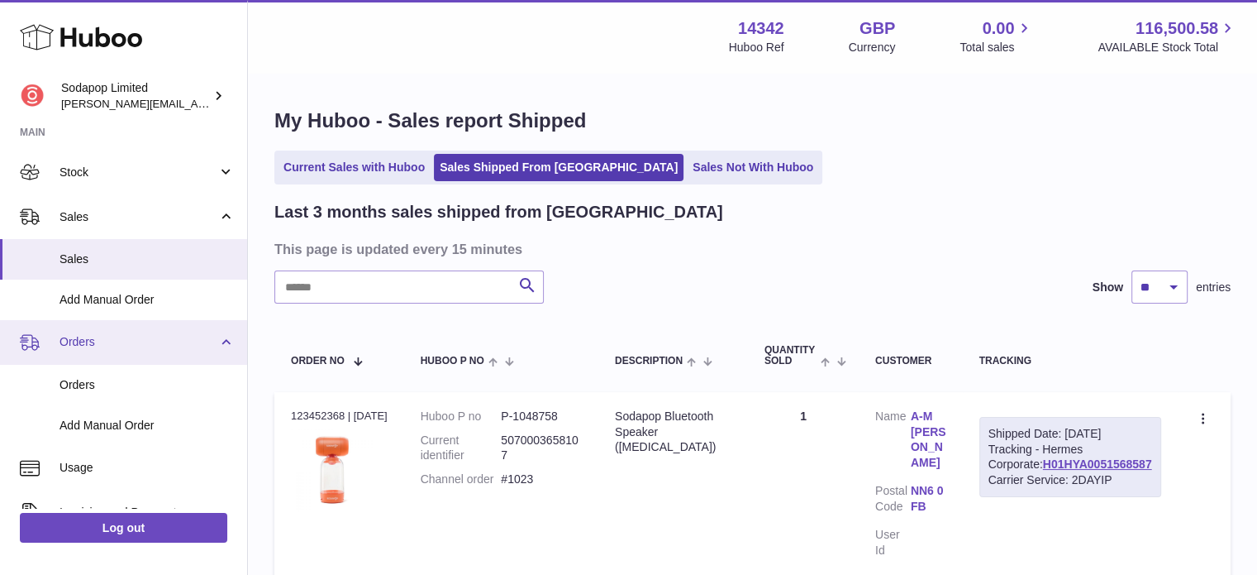
scroll to position [102, 0]
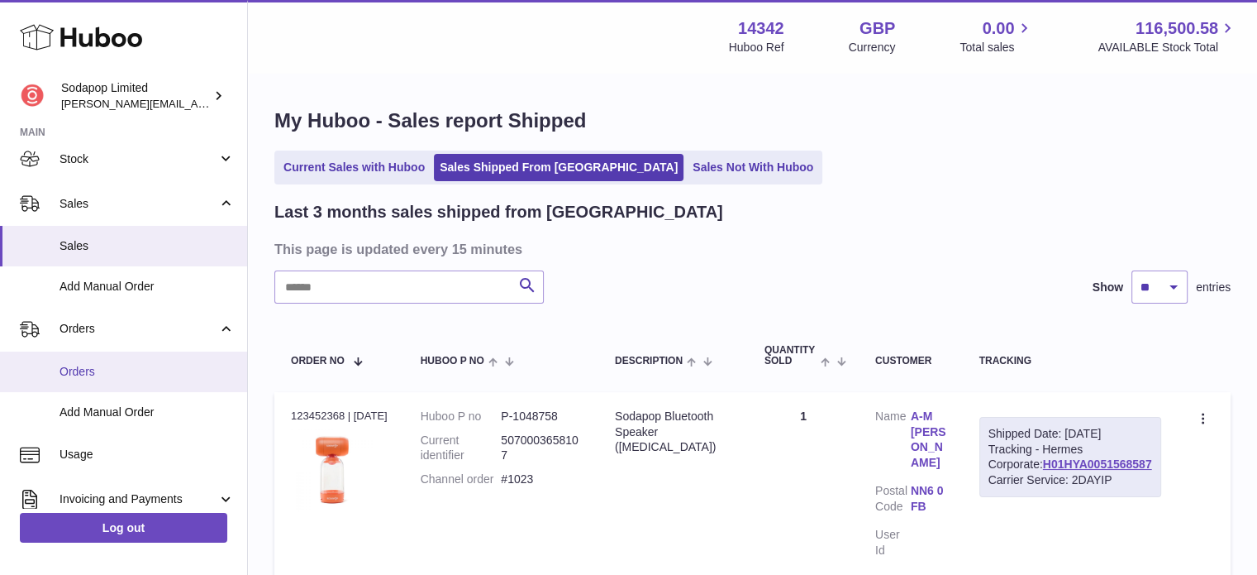
click at [89, 384] on link "Orders" at bounding box center [123, 371] width 247 height 41
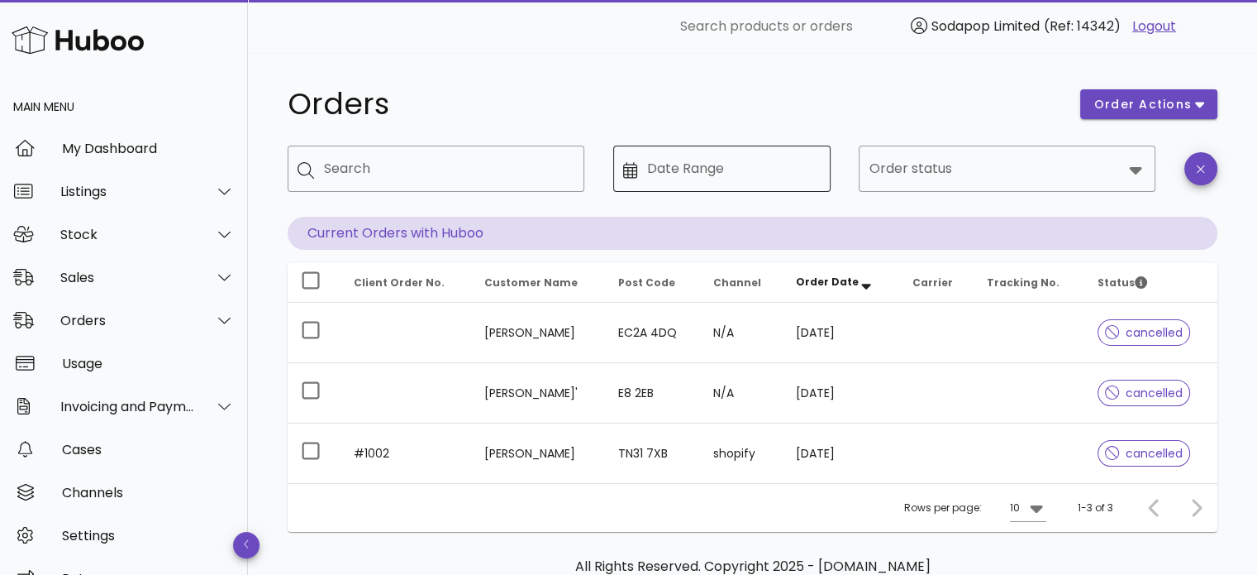
click at [701, 173] on div "Date Range" at bounding box center [734, 168] width 174 height 46
click at [701, 168] on input "Date Range" at bounding box center [734, 168] width 174 height 26
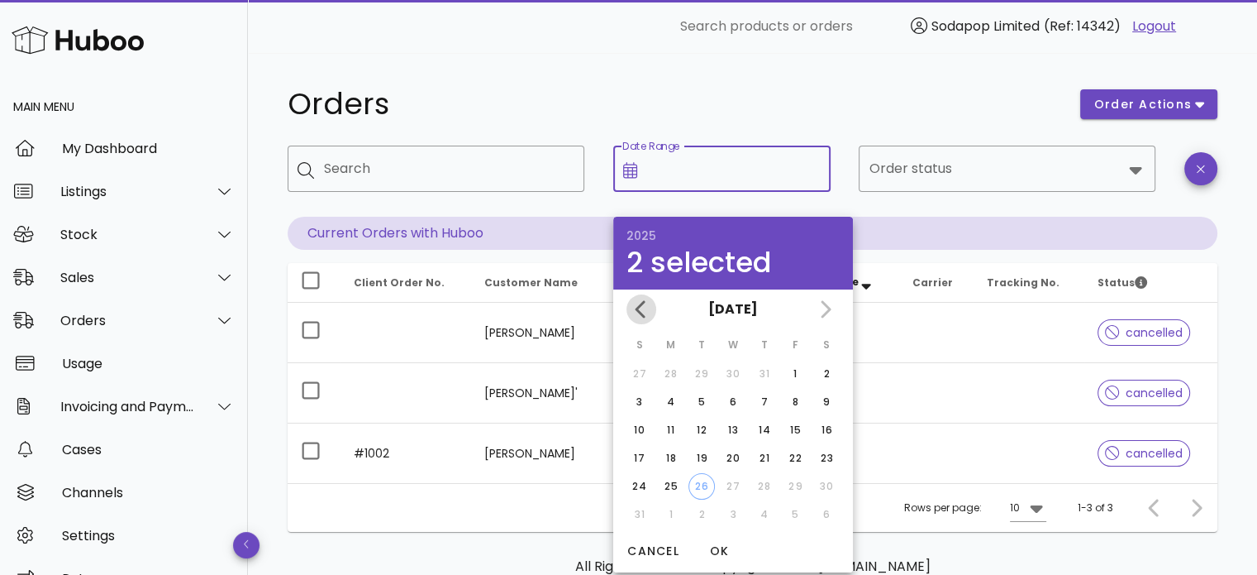
click at [637, 314] on icon "Previous month" at bounding box center [642, 309] width 20 height 20
click at [639, 308] on icon "Previous month" at bounding box center [642, 309] width 20 height 20
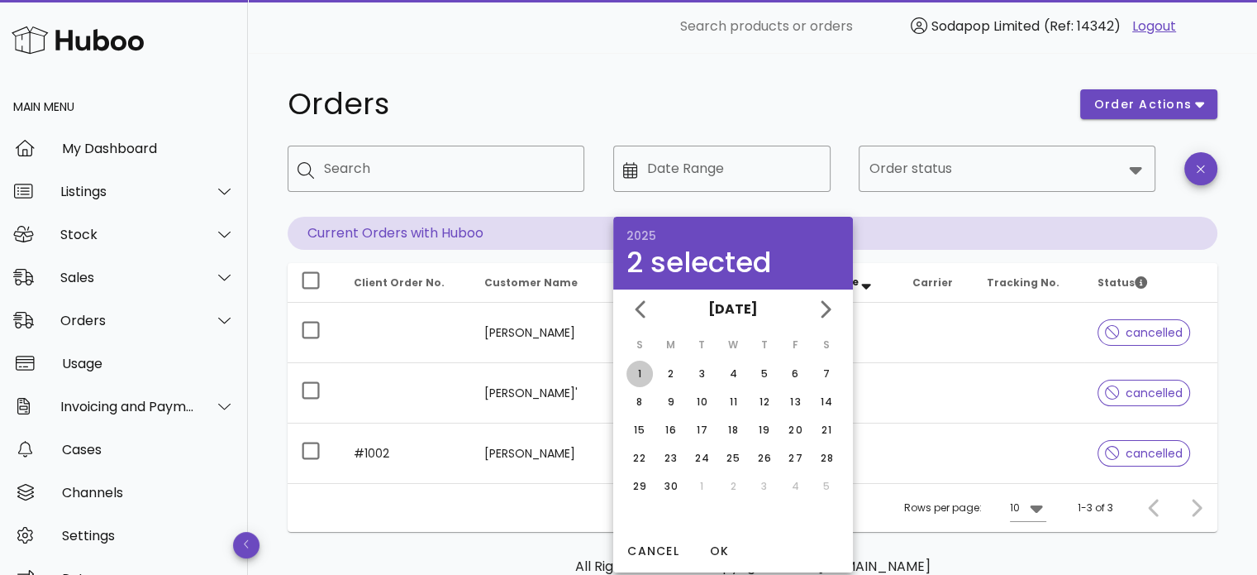
click at [637, 371] on div "1" at bounding box center [640, 373] width 26 height 15
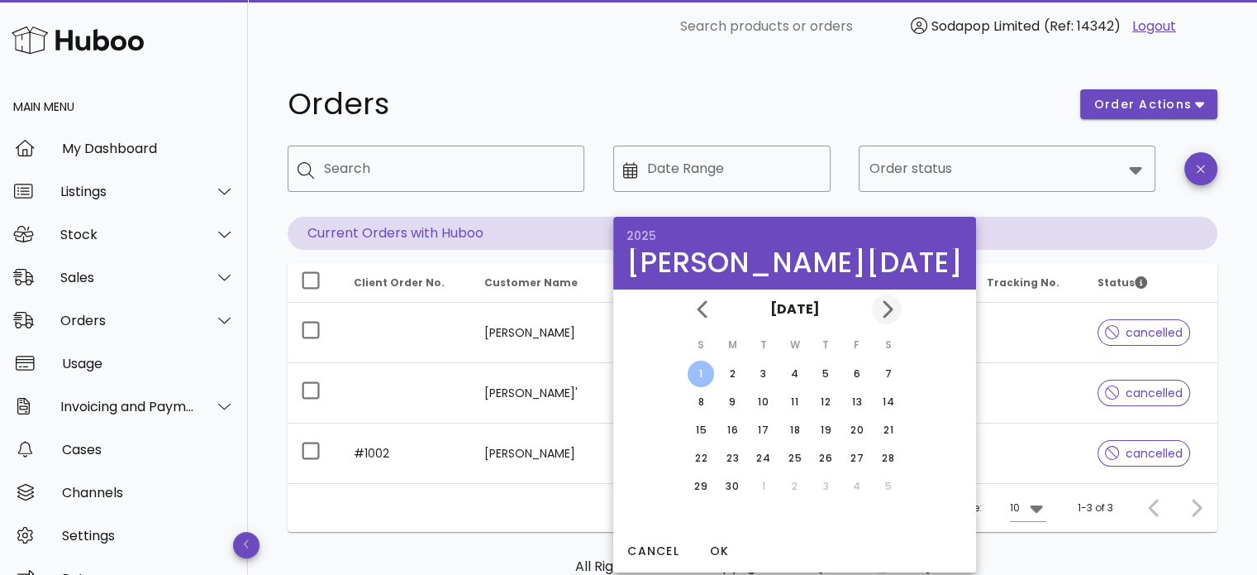
click at [877, 310] on icon "Next month" at bounding box center [887, 309] width 20 height 20
click at [877, 308] on icon "Next month" at bounding box center [887, 309] width 20 height 20
click at [751, 484] on div "26" at bounding box center [763, 486] width 25 height 15
type input "**********"
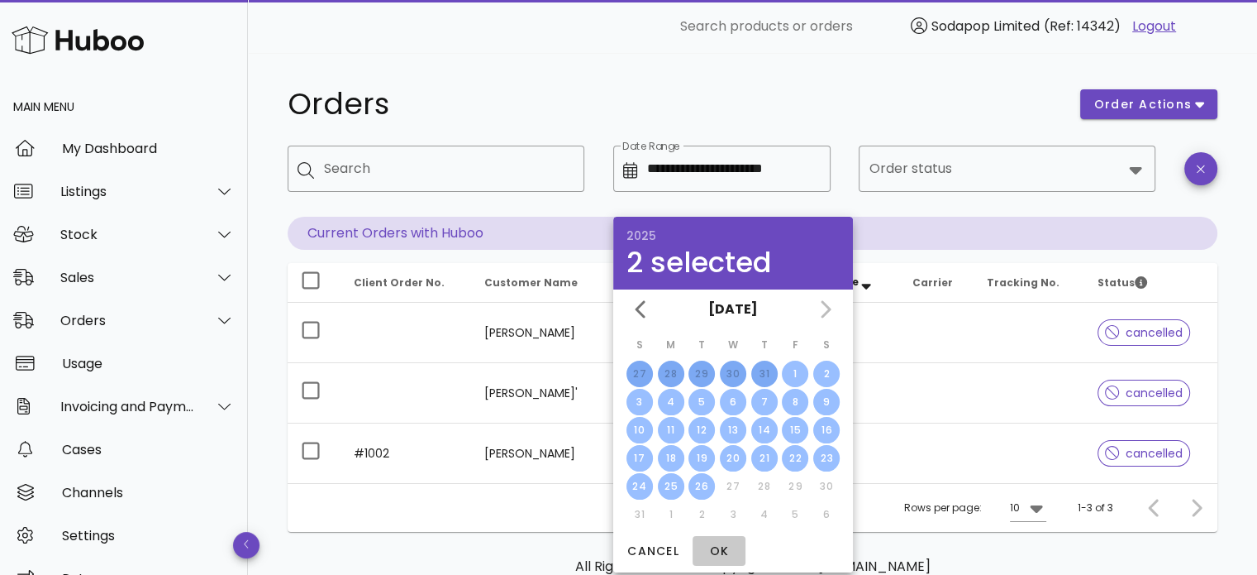
click at [727, 562] on button "OK" at bounding box center [719, 551] width 53 height 30
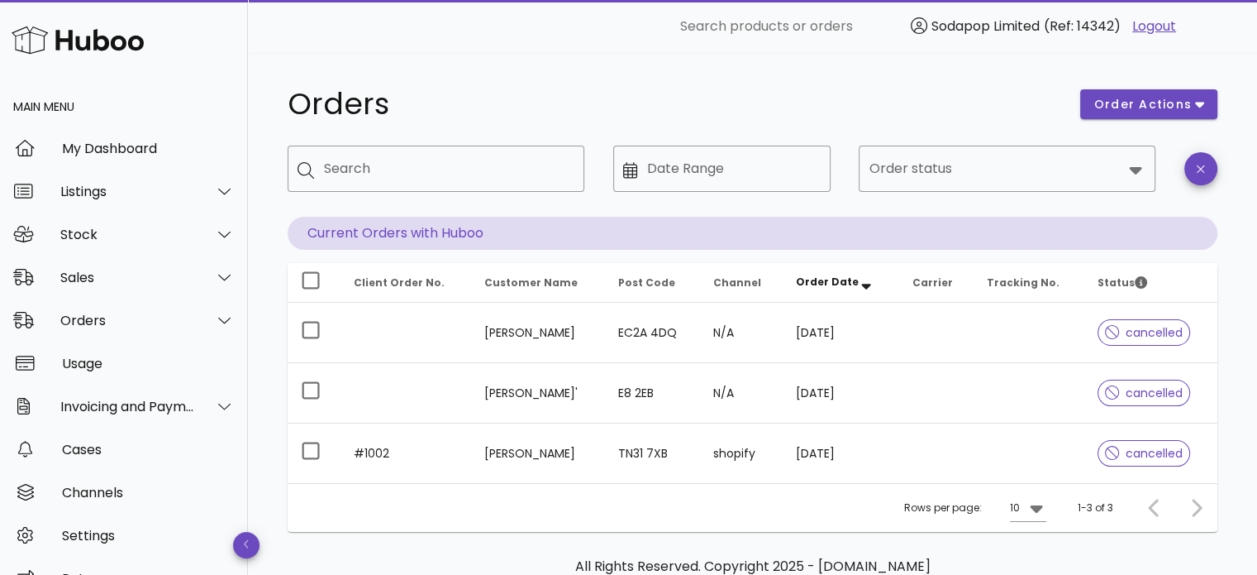
type input "**********"
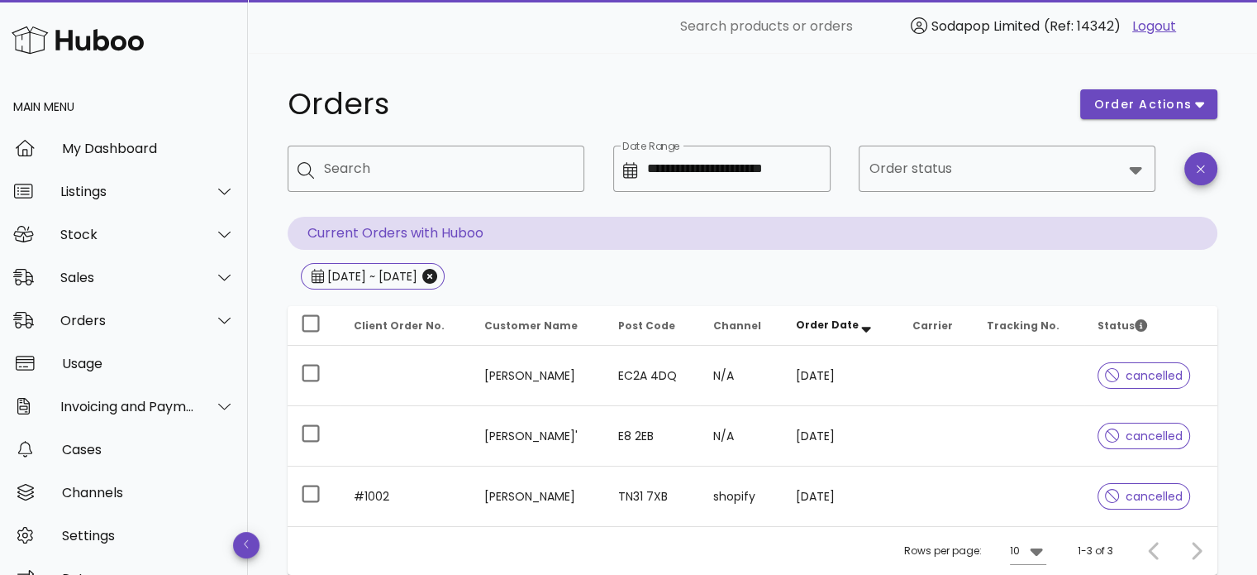
scroll to position [31, 0]
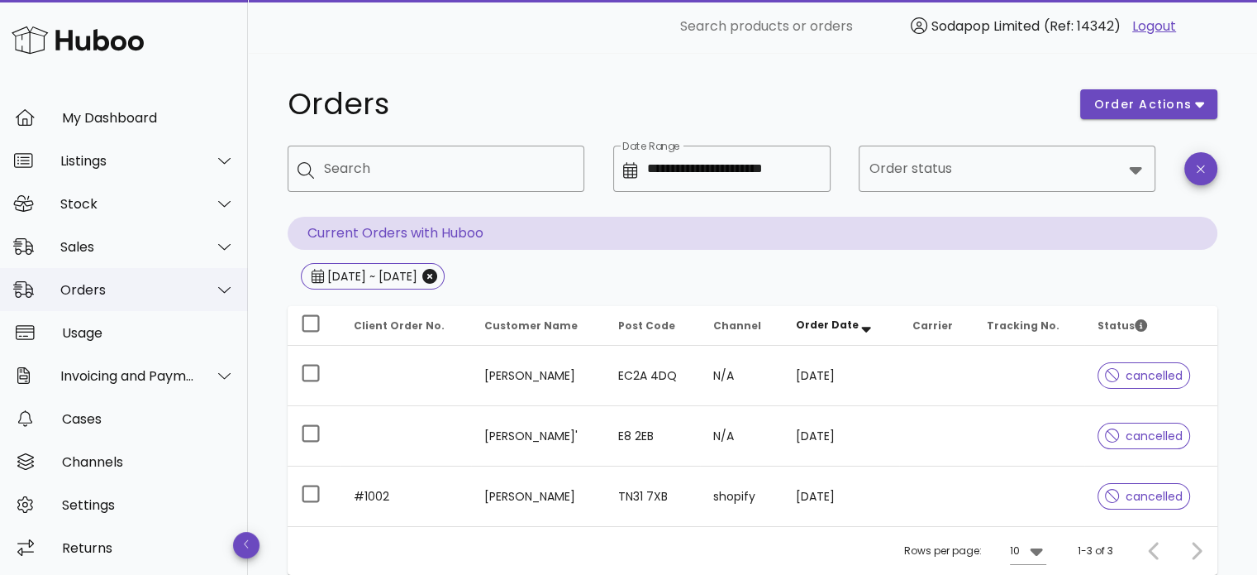
click at [218, 289] on icon at bounding box center [224, 290] width 12 height 7
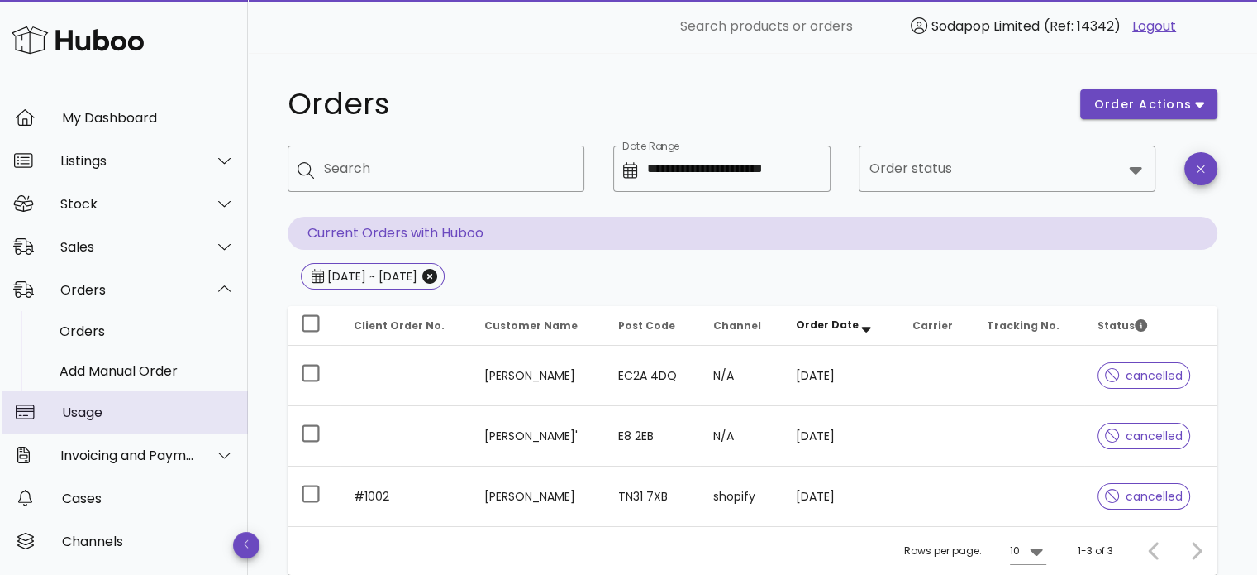
click at [103, 413] on div "Usage" at bounding box center [148, 412] width 173 height 16
click at [218, 460] on icon at bounding box center [224, 454] width 12 height 15
